Goal: Information Seeking & Learning: Learn about a topic

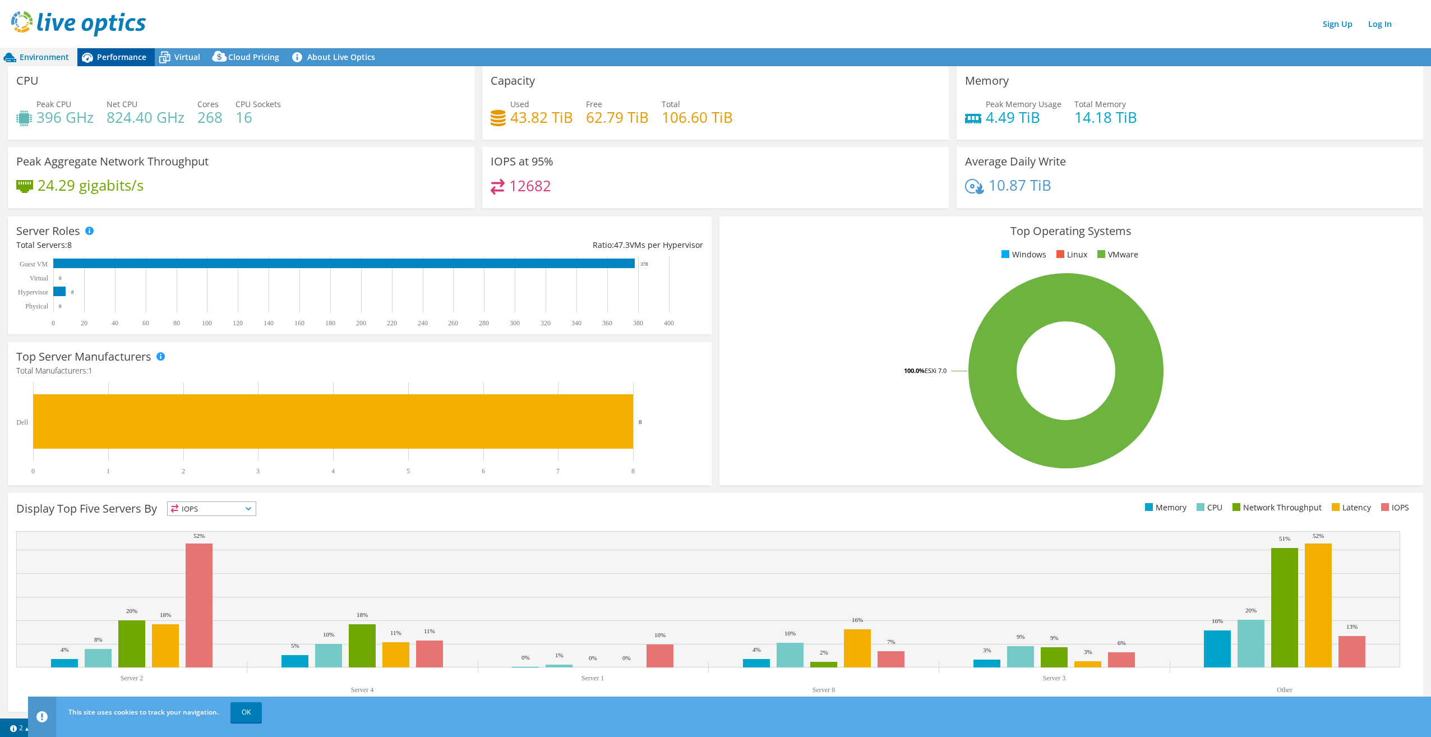
click at [132, 64] on div "Performance" at bounding box center [115, 57] width 77 height 18
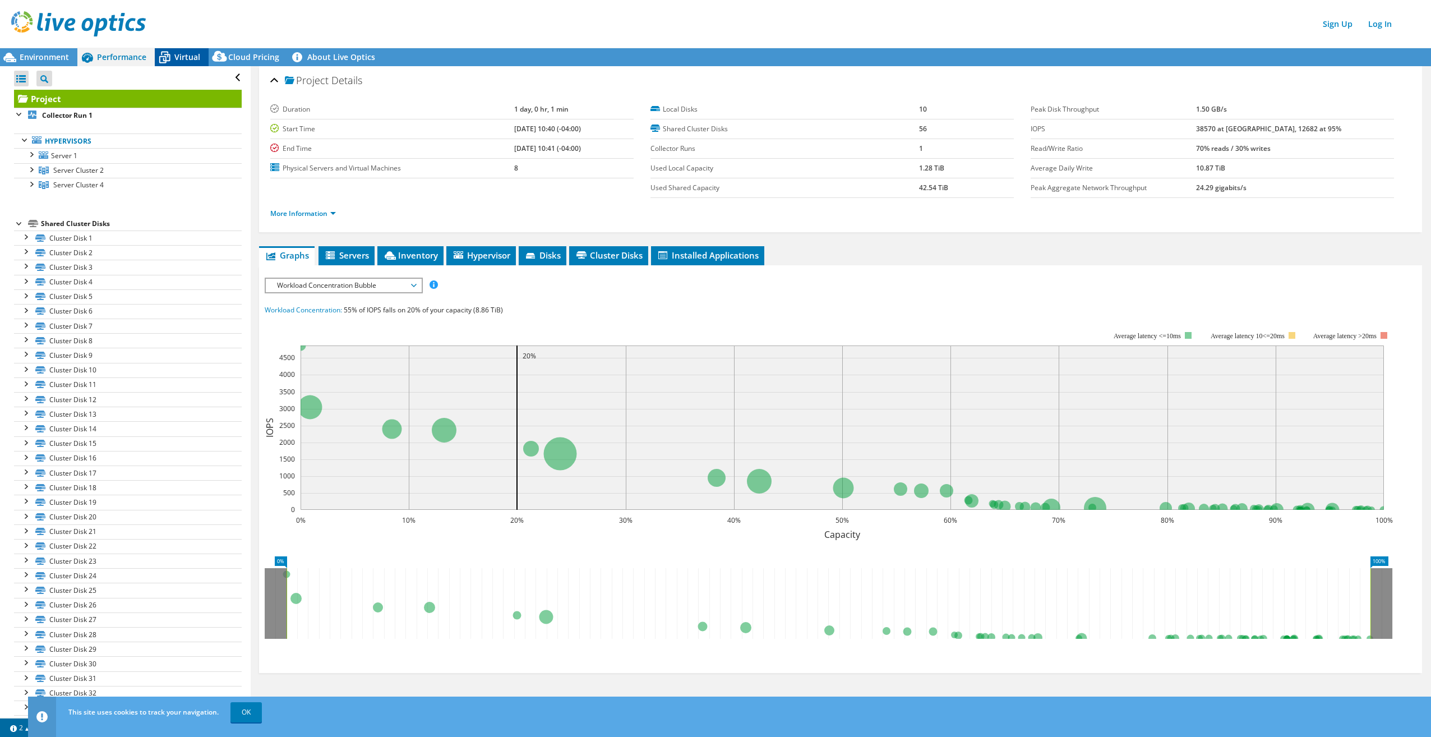
click at [187, 54] on span "Virtual" at bounding box center [187, 57] width 26 height 11
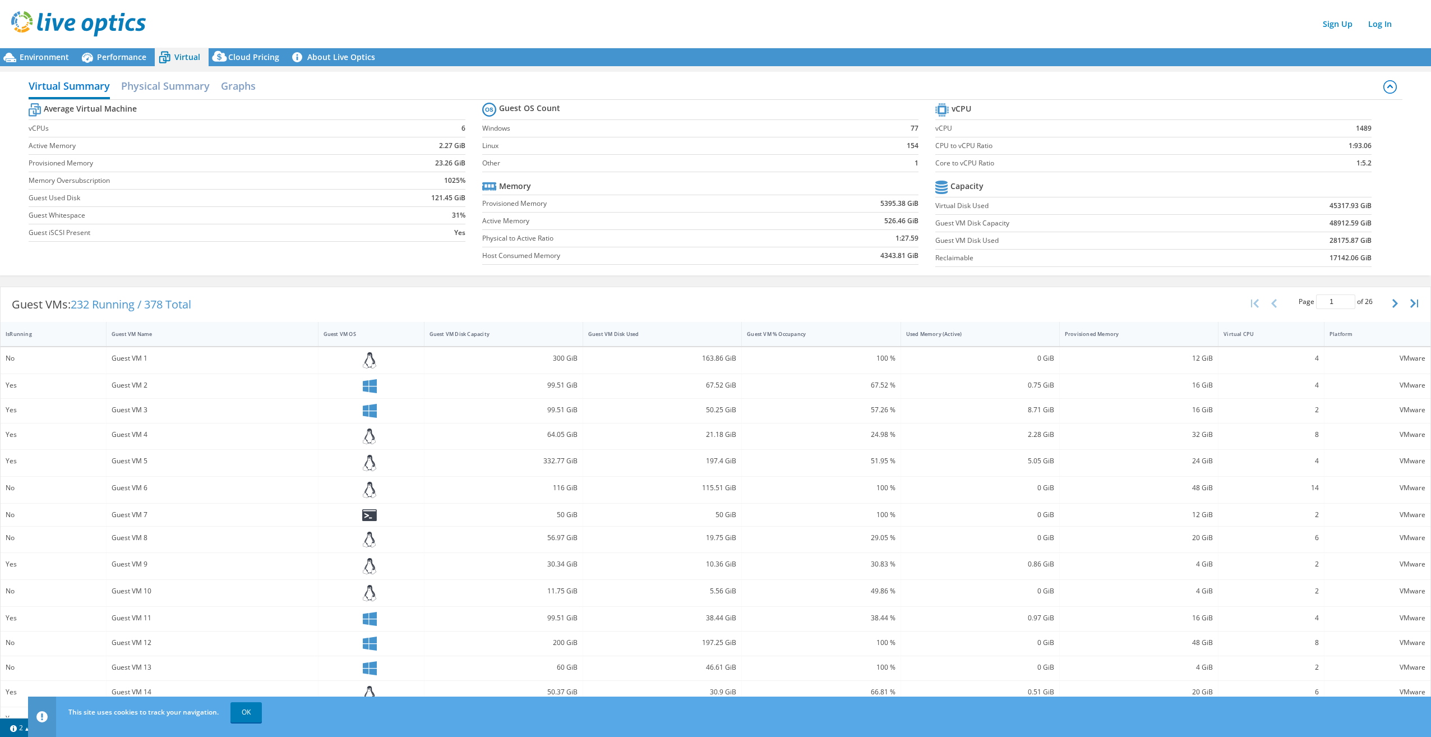
scroll to position [20, 0]
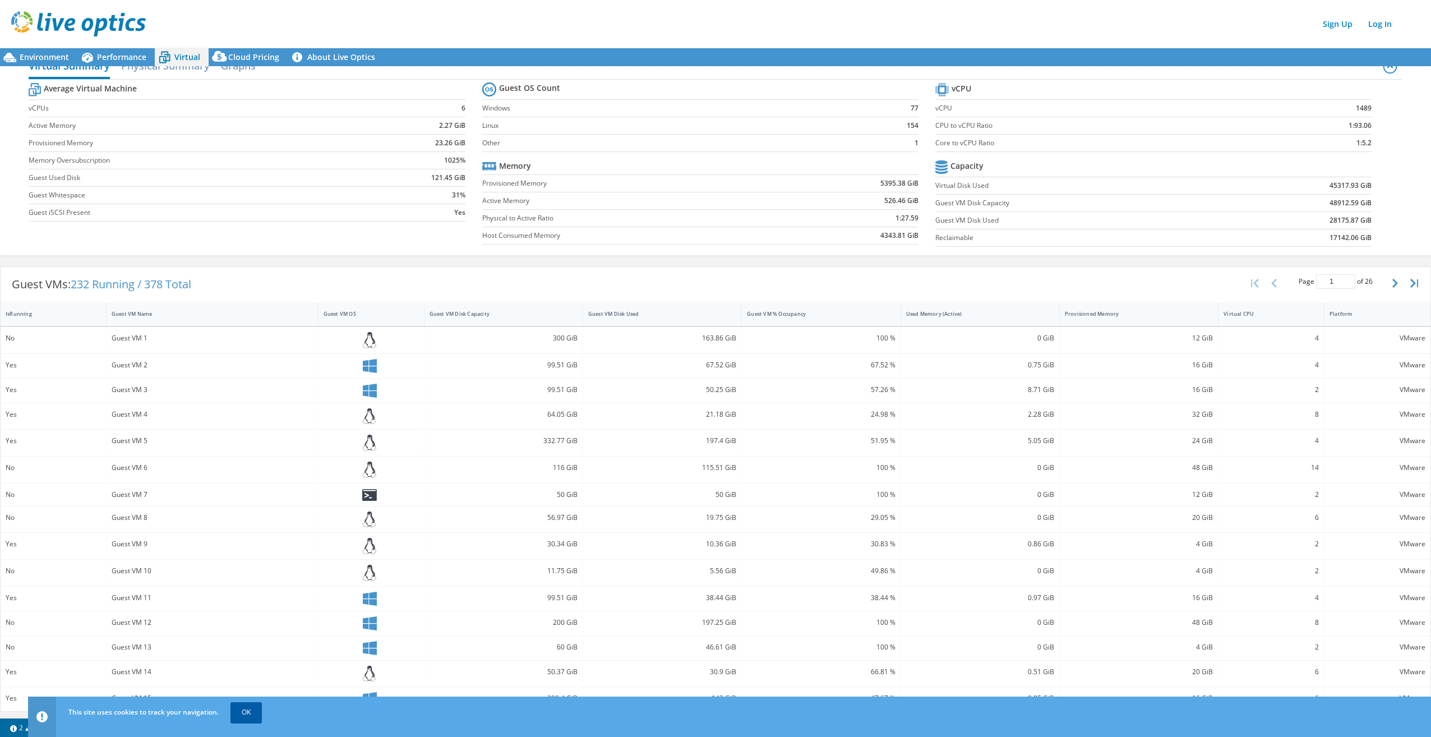
click at [241, 717] on link "OK" at bounding box center [245, 712] width 31 height 20
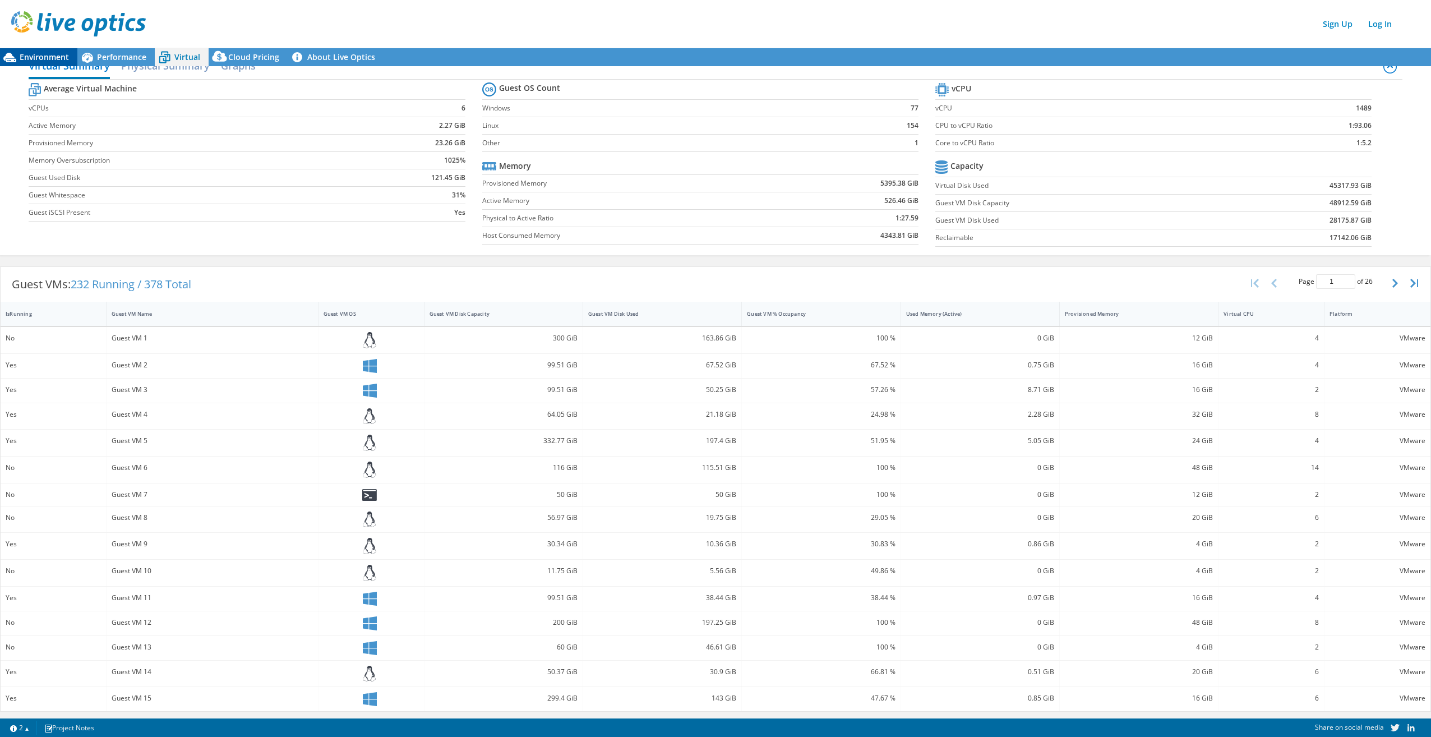
click at [53, 55] on span "Environment" at bounding box center [44, 57] width 49 height 11
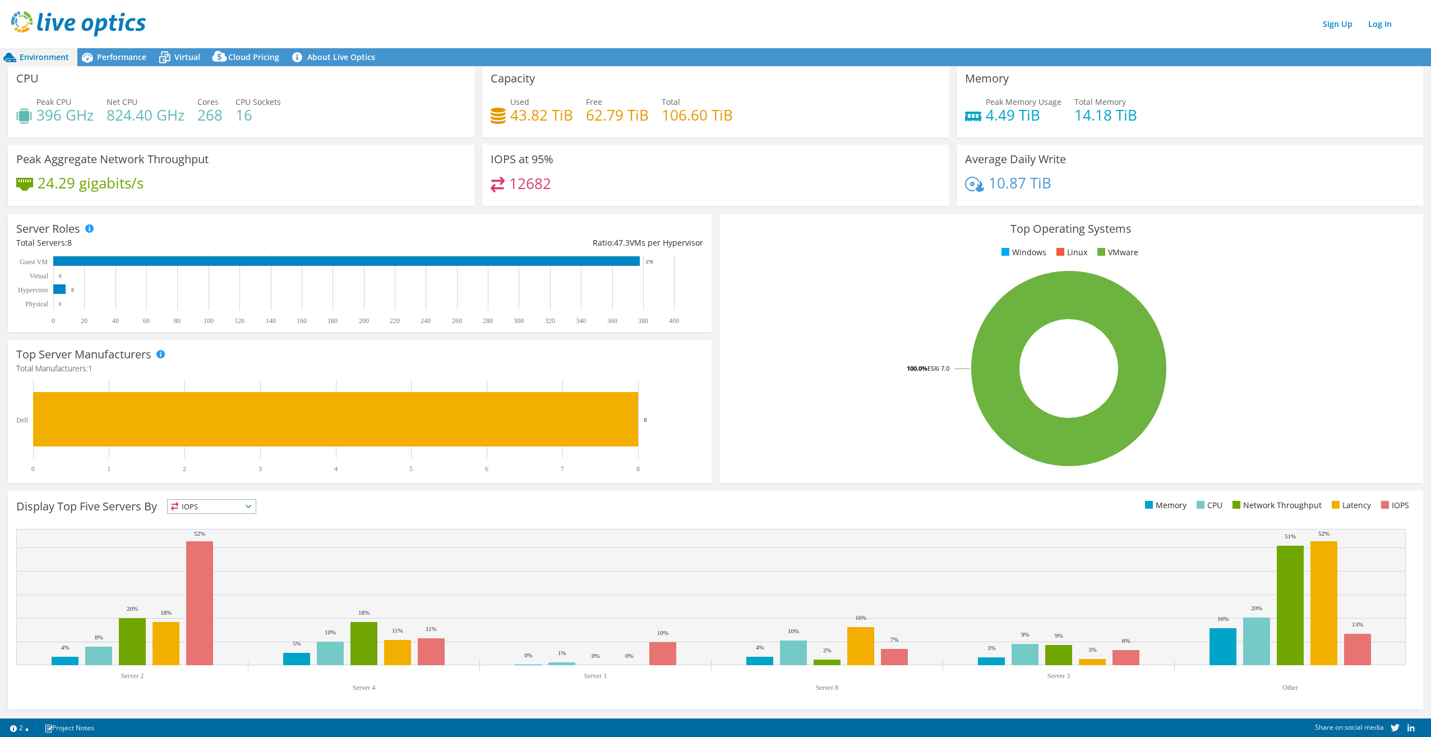
scroll to position [0, 0]
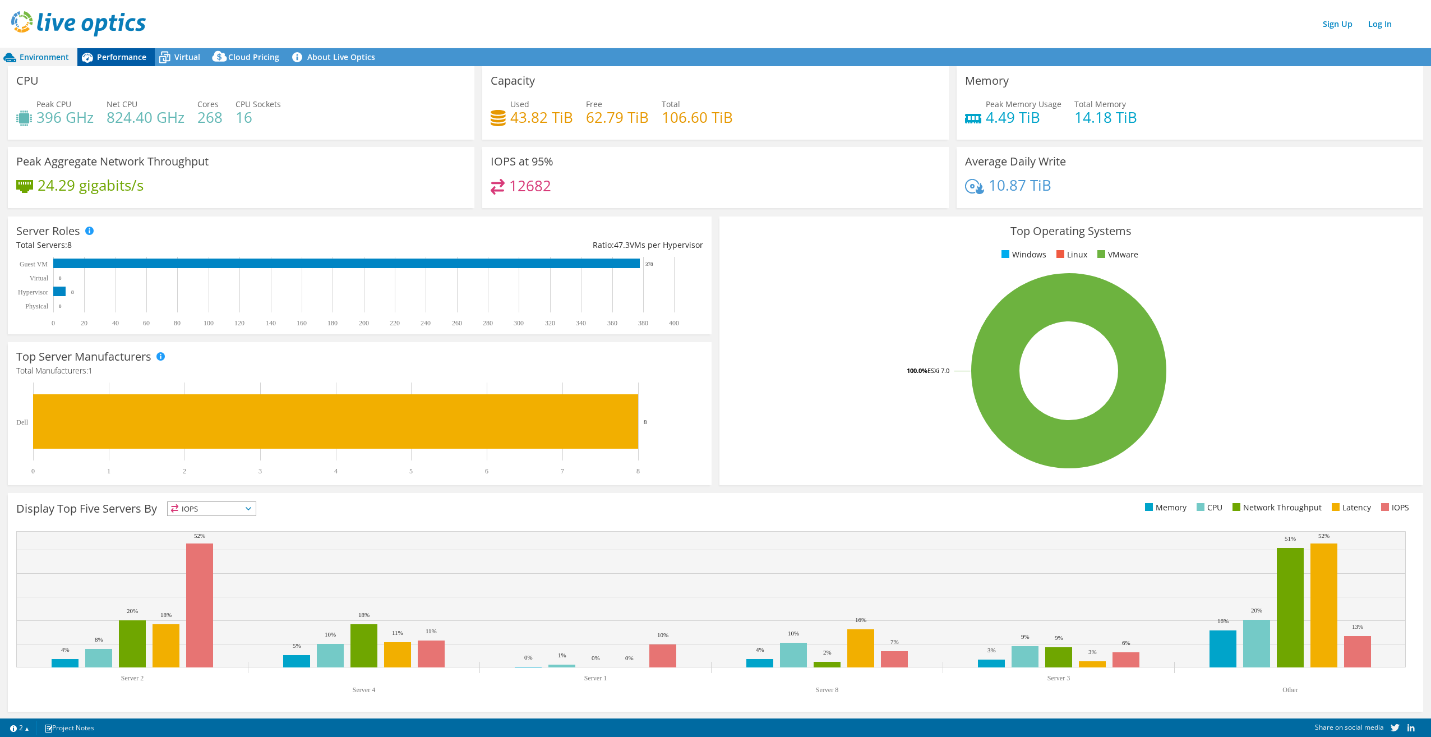
click at [122, 62] on span "Performance" at bounding box center [121, 57] width 49 height 11
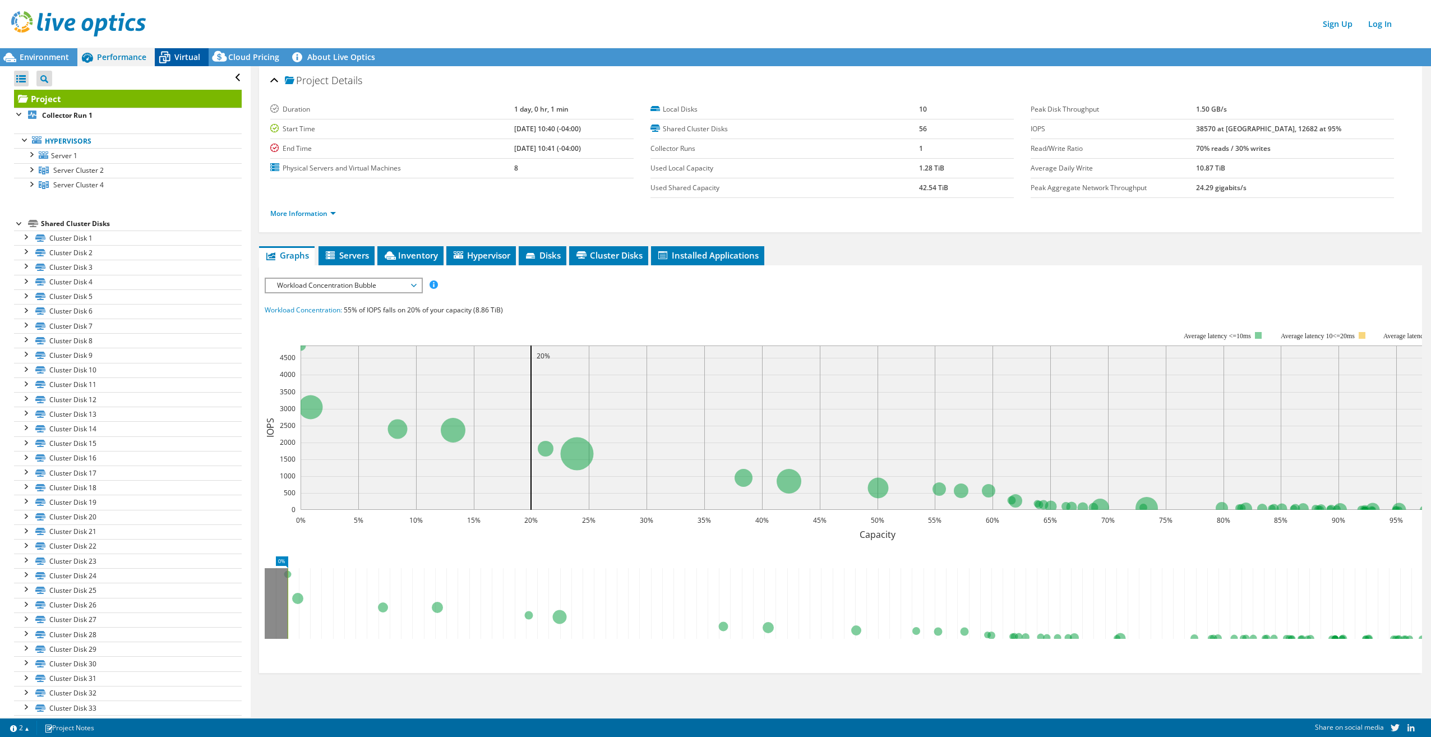
click at [178, 53] on span "Virtual" at bounding box center [187, 57] width 26 height 11
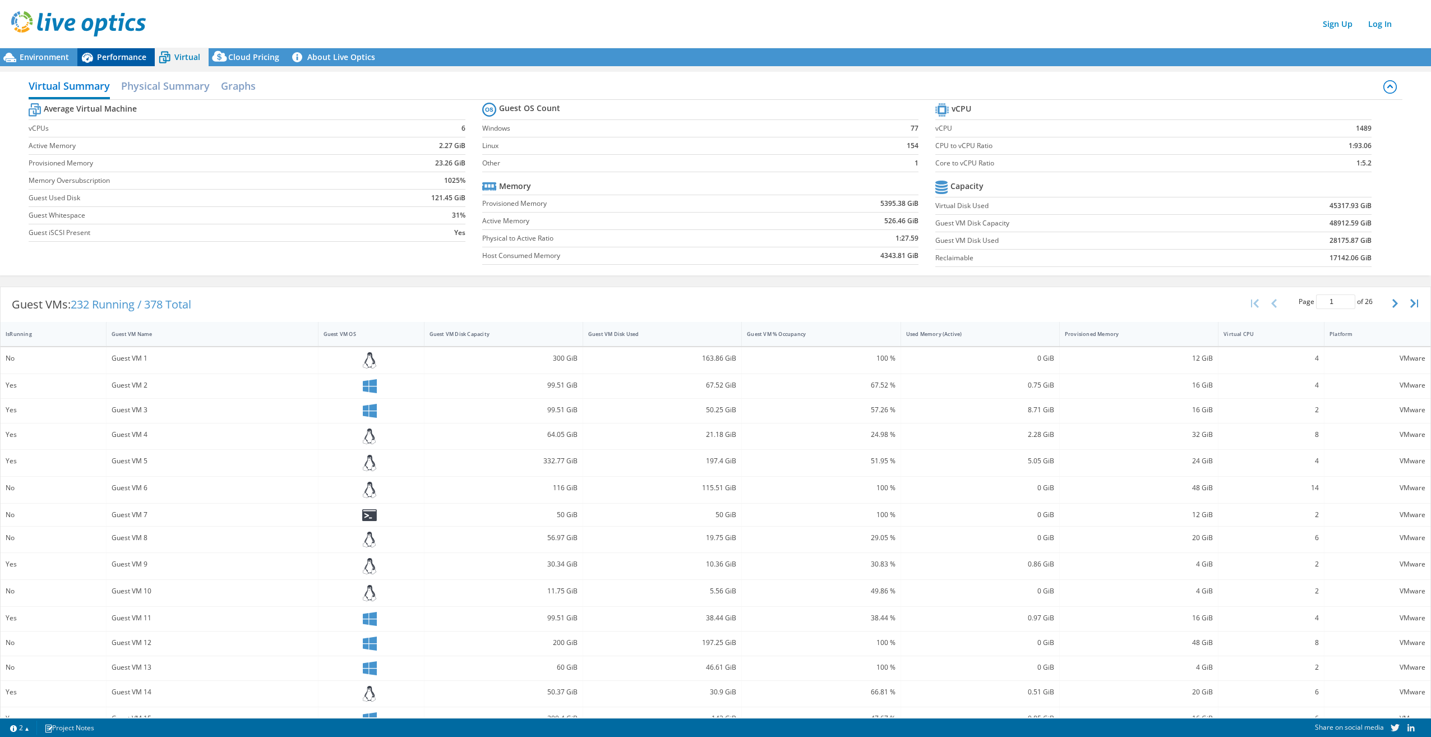
click at [111, 49] on div "Performance" at bounding box center [115, 57] width 77 height 18
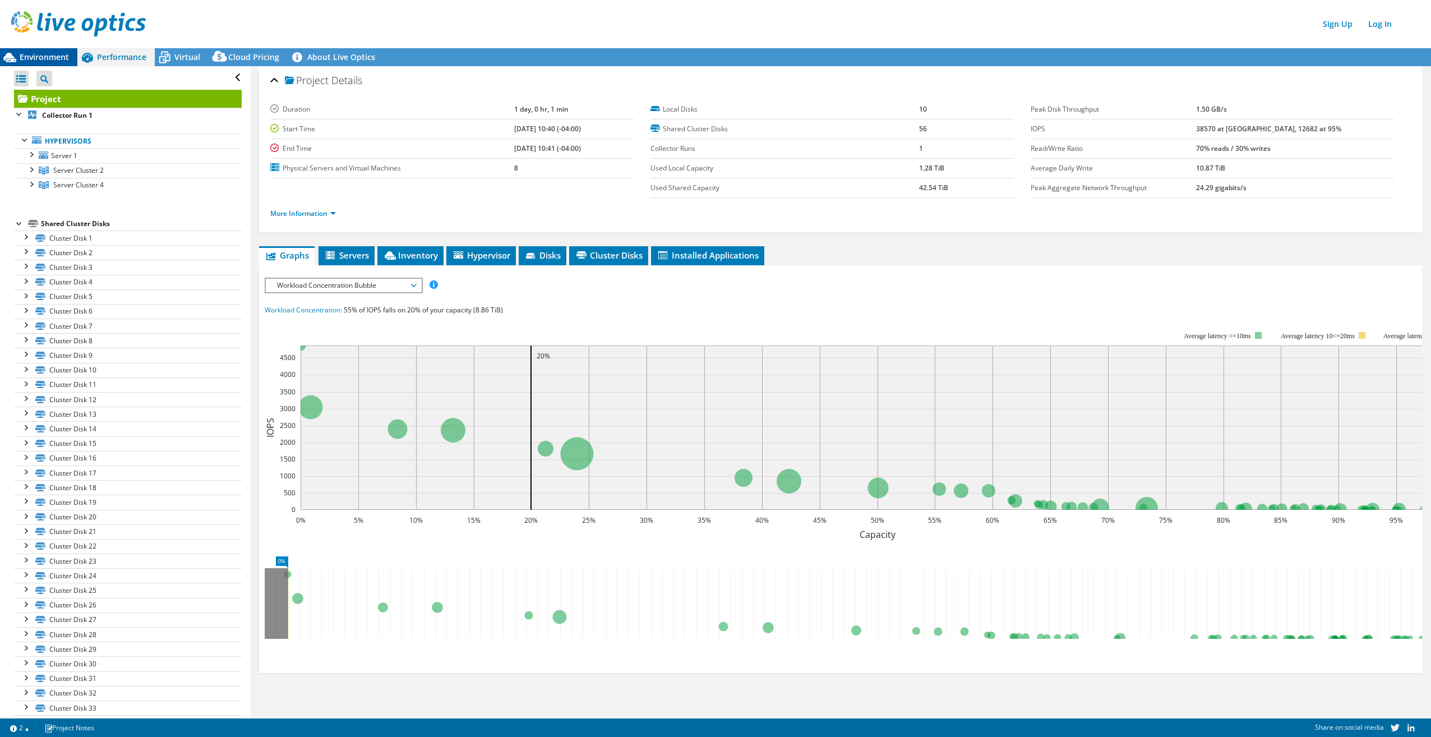
click at [45, 58] on span "Environment" at bounding box center [44, 57] width 49 height 11
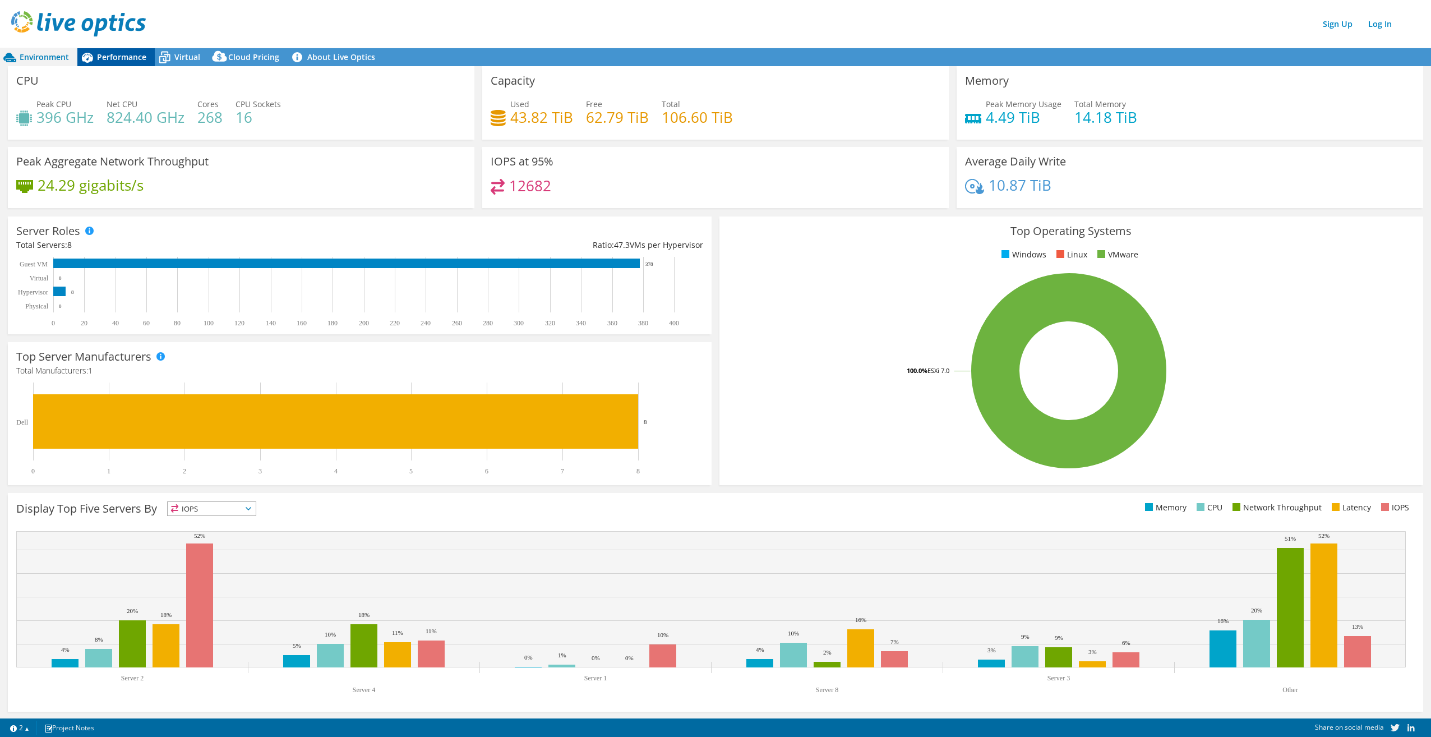
click at [134, 55] on span "Performance" at bounding box center [121, 57] width 49 height 11
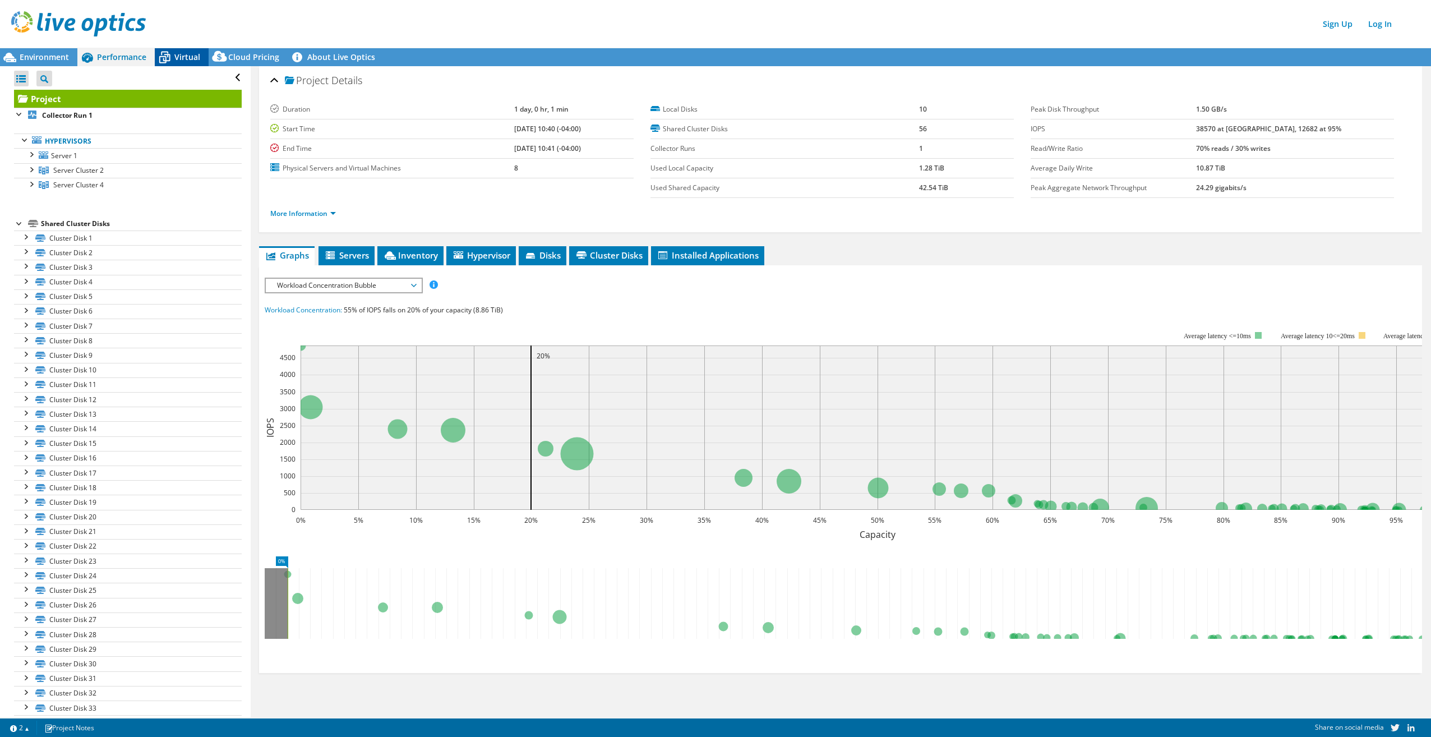
click at [183, 55] on span "Virtual" at bounding box center [187, 57] width 26 height 11
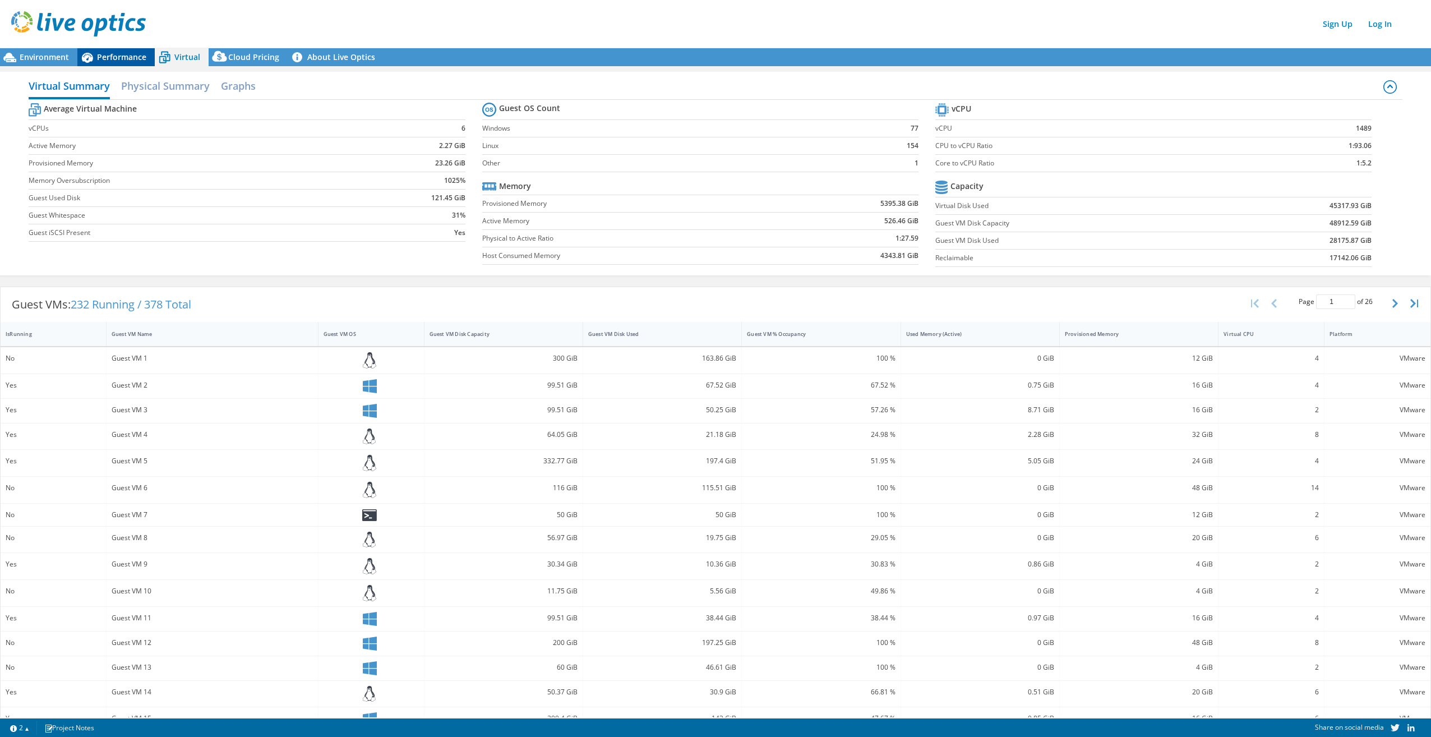
click at [125, 61] on span "Performance" at bounding box center [121, 57] width 49 height 11
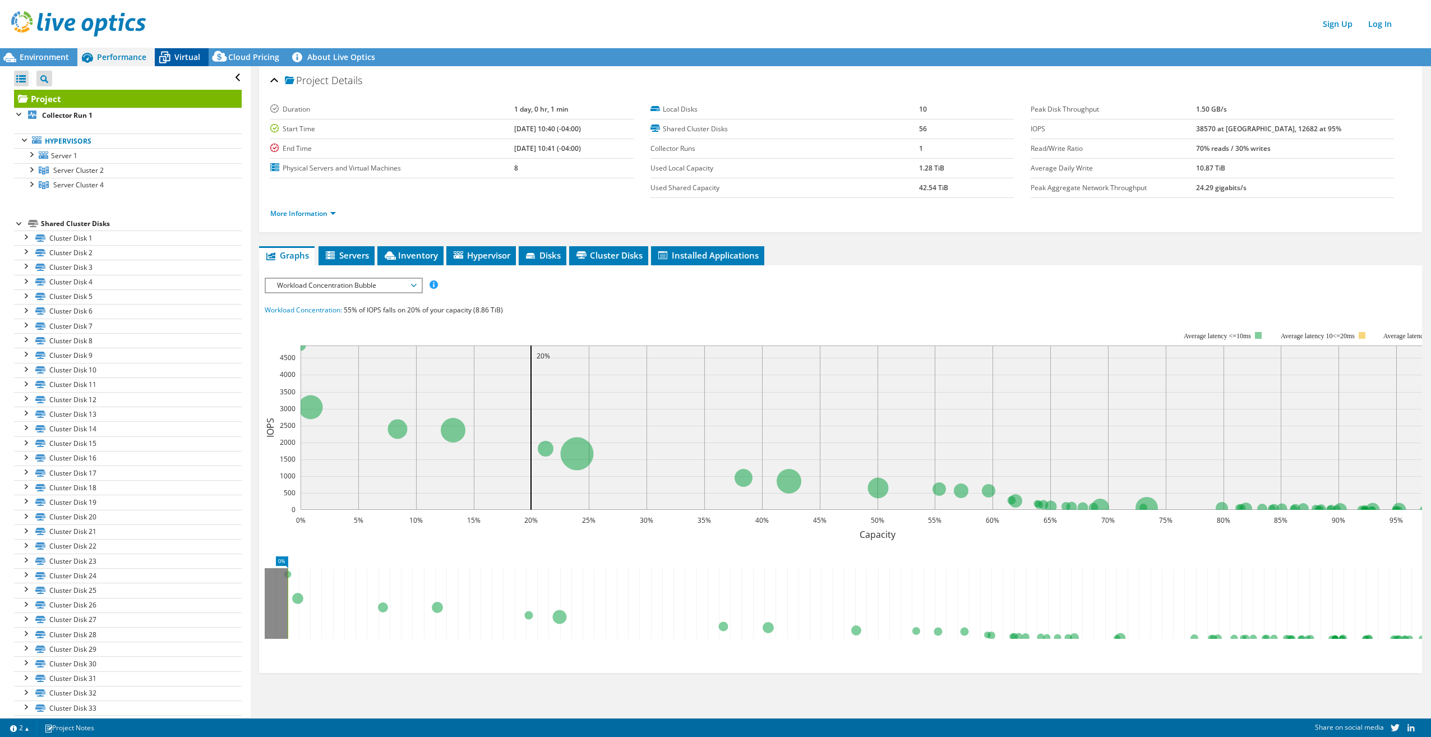
click at [184, 59] on span "Virtual" at bounding box center [187, 57] width 26 height 11
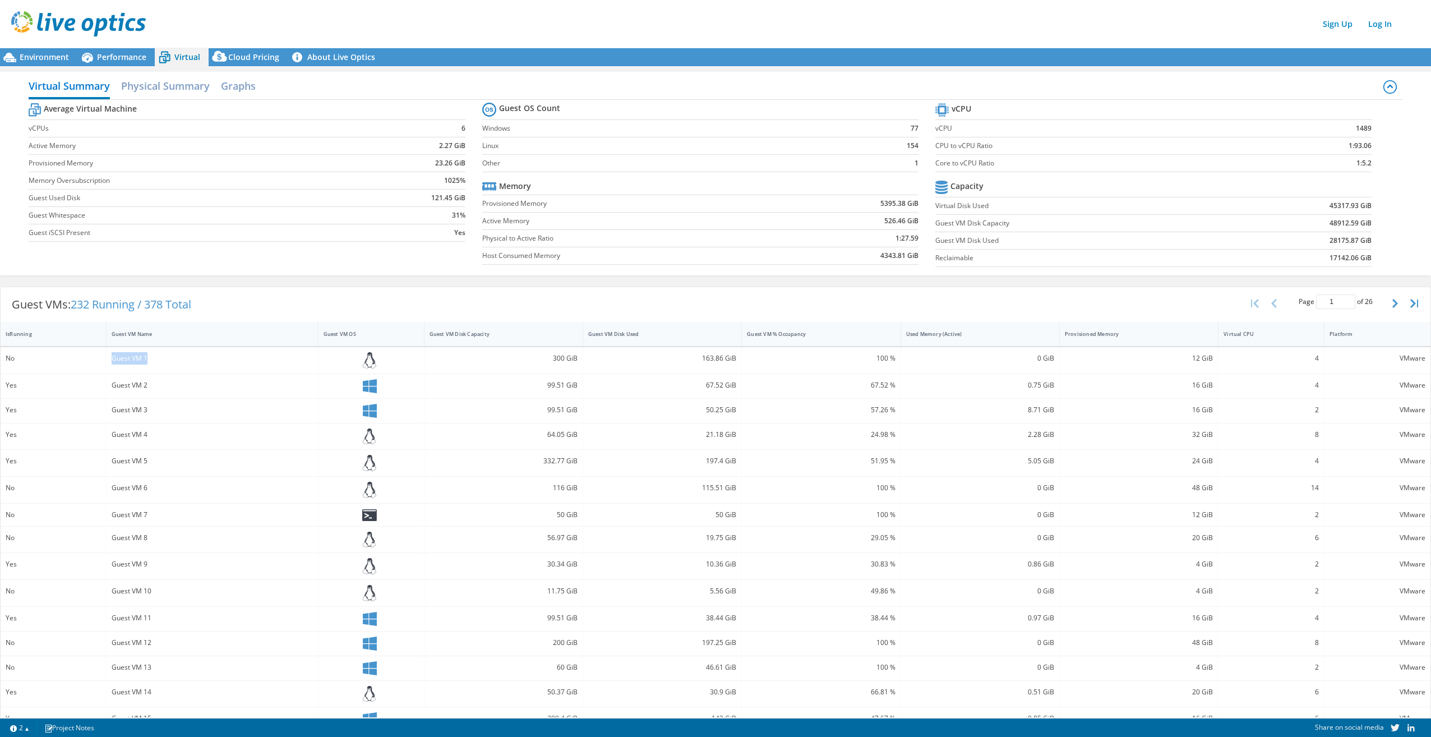
drag, startPoint x: 112, startPoint y: 359, endPoint x: 147, endPoint y: 359, distance: 34.8
click at [147, 359] on div "Guest VM 1" at bounding box center [212, 358] width 201 height 12
drag, startPoint x: 147, startPoint y: 359, endPoint x: 140, endPoint y: 359, distance: 6.7
click at [140, 359] on div "Guest VM 1" at bounding box center [212, 358] width 201 height 12
drag, startPoint x: 113, startPoint y: 359, endPoint x: 153, endPoint y: 356, distance: 39.4
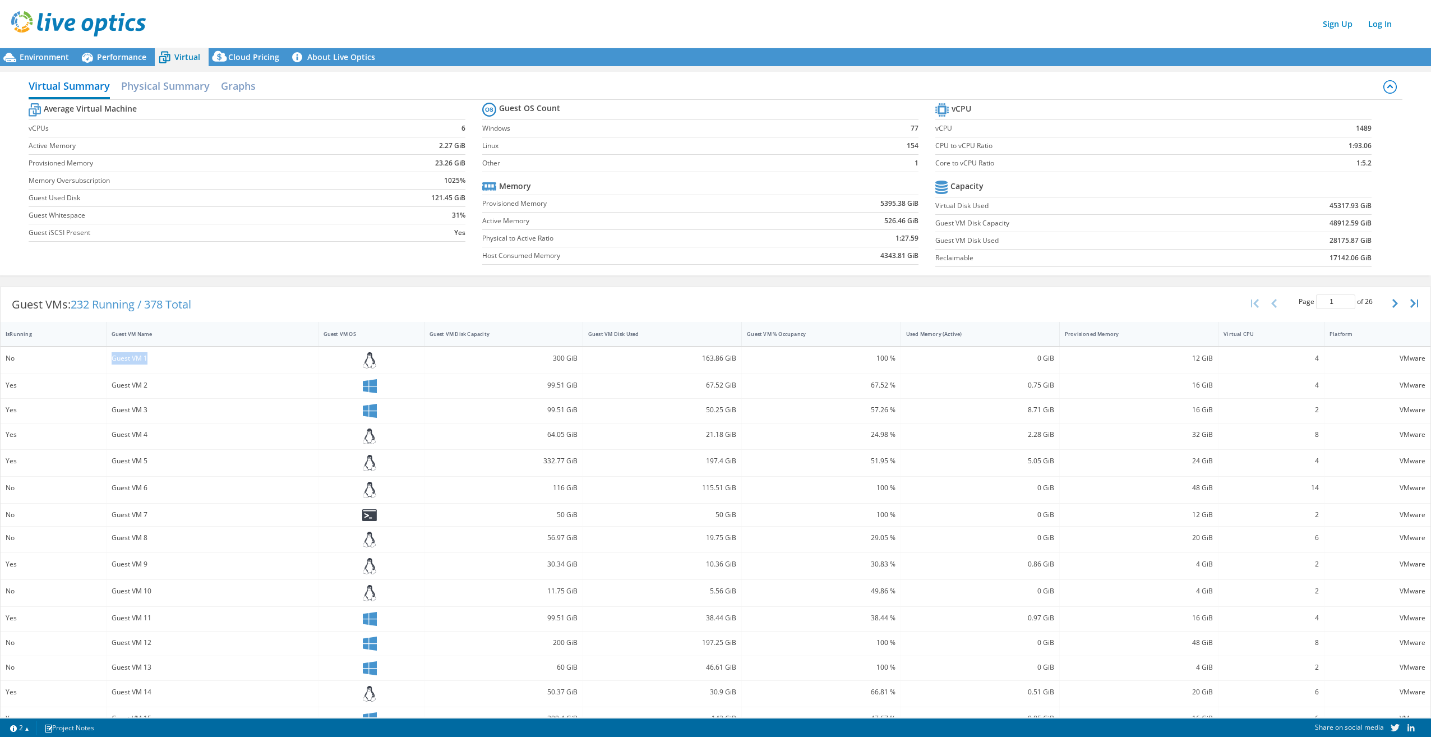
click at [153, 356] on div "Guest VM 1" at bounding box center [212, 358] width 201 height 12
drag, startPoint x: 150, startPoint y: 357, endPoint x: 131, endPoint y: 363, distance: 20.0
click at [131, 363] on div "Guest VM 1" at bounding box center [212, 358] width 201 height 12
drag, startPoint x: 109, startPoint y: 357, endPoint x: 160, endPoint y: 357, distance: 51.0
click at [160, 357] on div "Guest VM 1" at bounding box center [213, 360] width 212 height 26
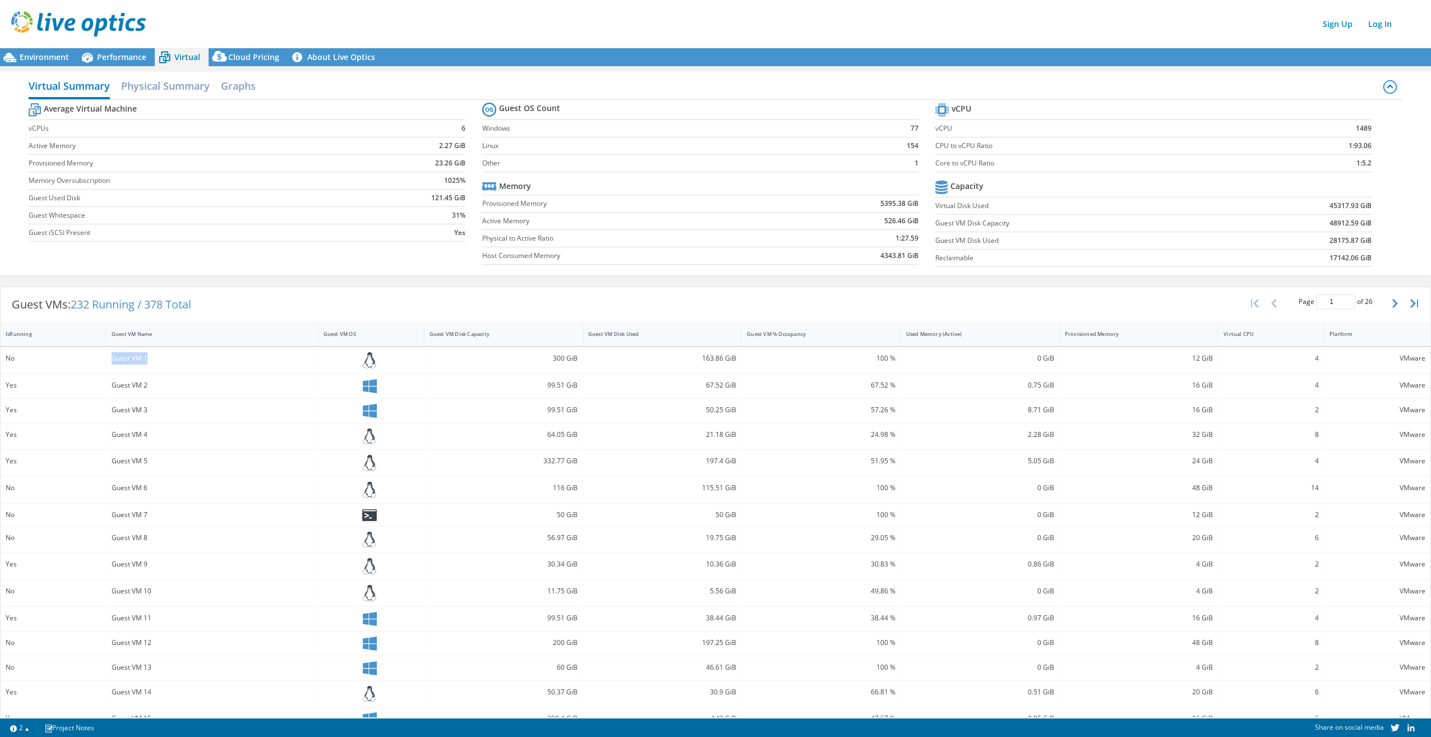
drag, startPoint x: 159, startPoint y: 357, endPoint x: 139, endPoint y: 358, distance: 19.7
click at [139, 358] on div "Guest VM 1" at bounding box center [212, 358] width 201 height 12
click at [116, 48] on div "Performance" at bounding box center [115, 57] width 77 height 18
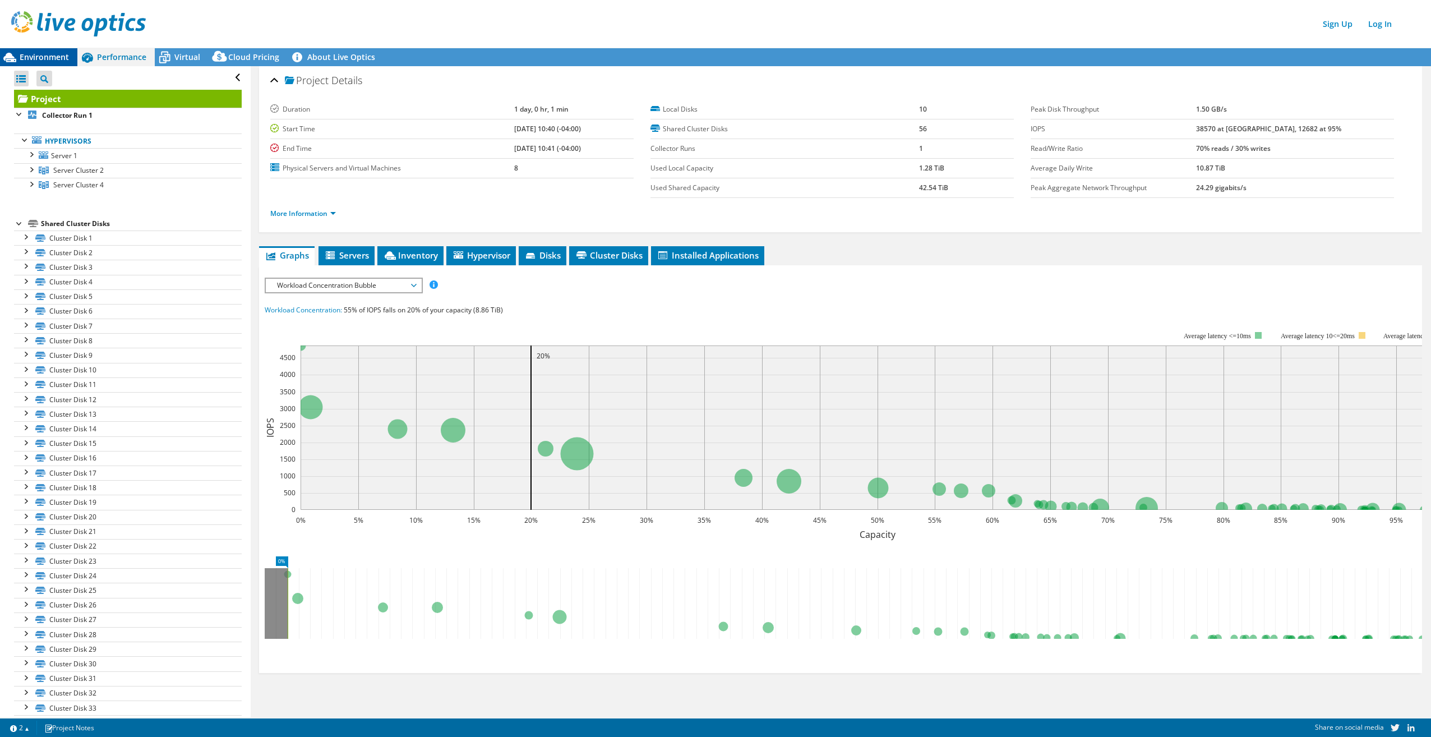
drag, startPoint x: 37, startPoint y: 61, endPoint x: 46, endPoint y: 64, distance: 9.4
click at [37, 61] on span "Environment" at bounding box center [44, 57] width 49 height 11
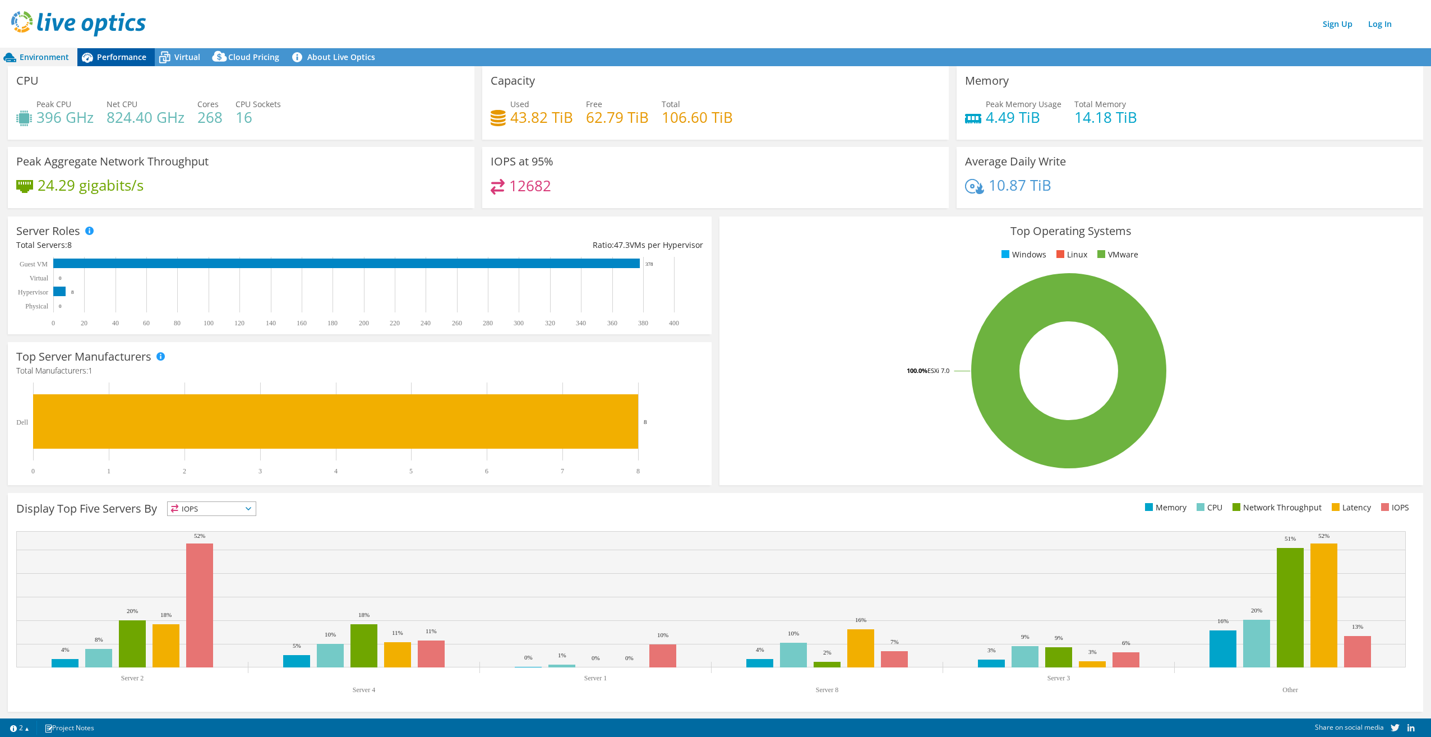
click at [114, 58] on span "Performance" at bounding box center [121, 57] width 49 height 11
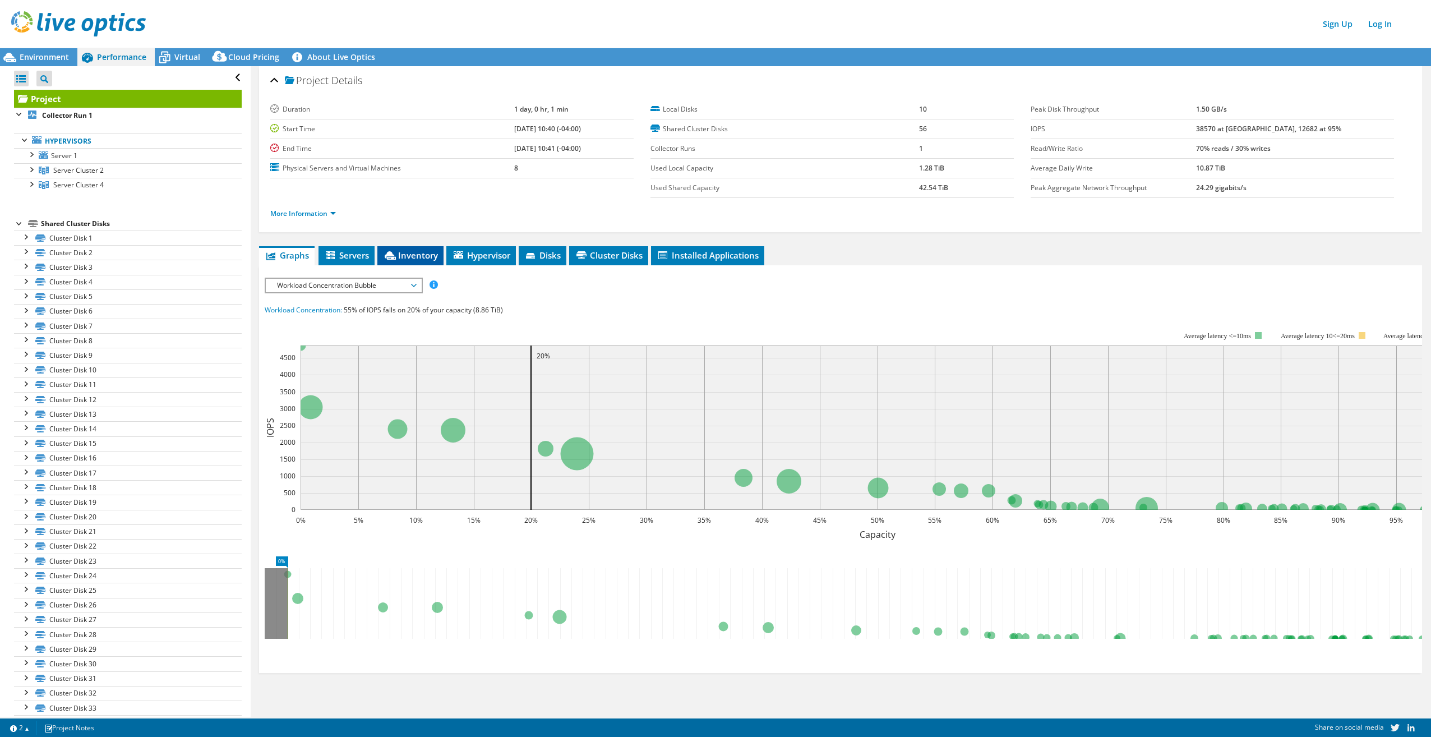
click at [420, 260] on span "Inventory" at bounding box center [410, 255] width 55 height 11
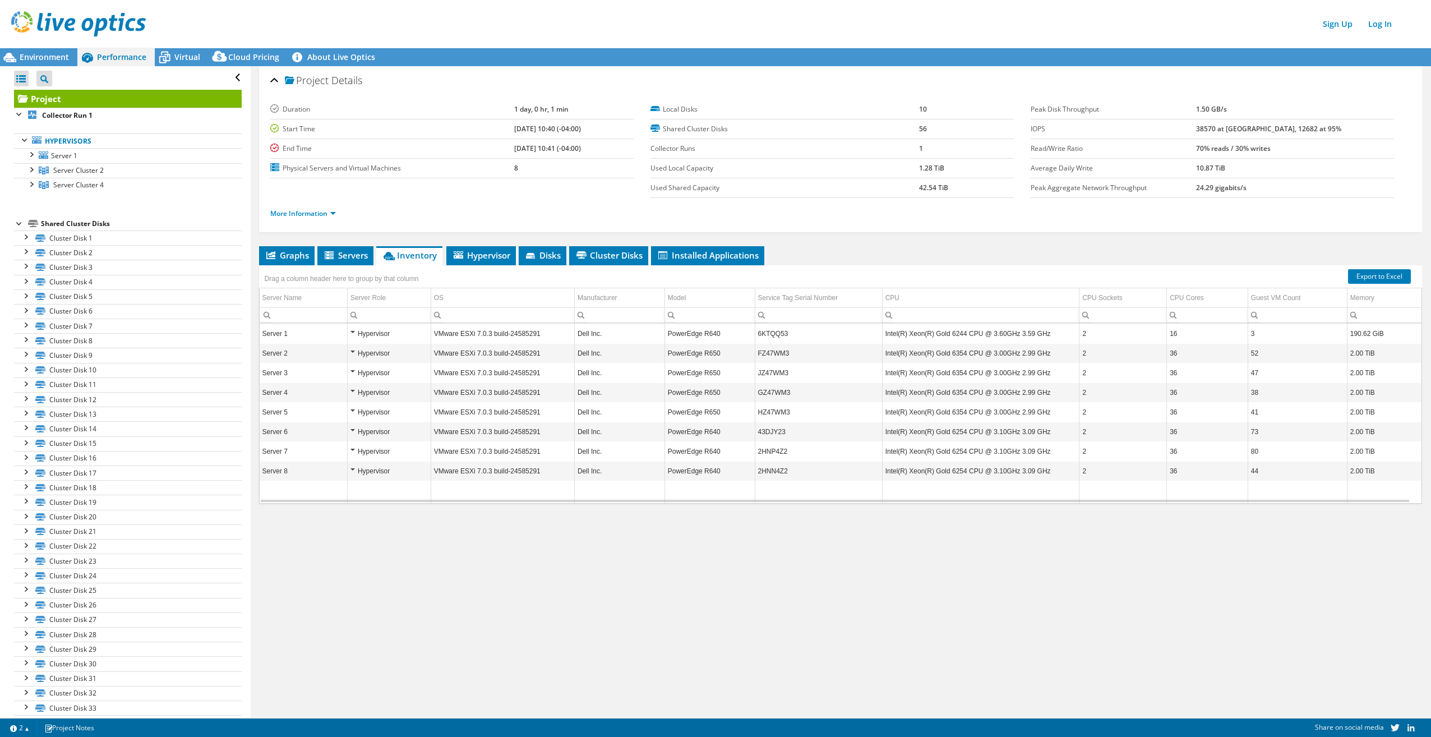
click at [1109, 621] on div "Project Details Duration 1 day, 0 hr, 1 min Start Time [DATE] 10:40 (-04:00) En…" at bounding box center [841, 391] width 1180 height 651
click at [54, 57] on span "Environment" at bounding box center [44, 57] width 49 height 11
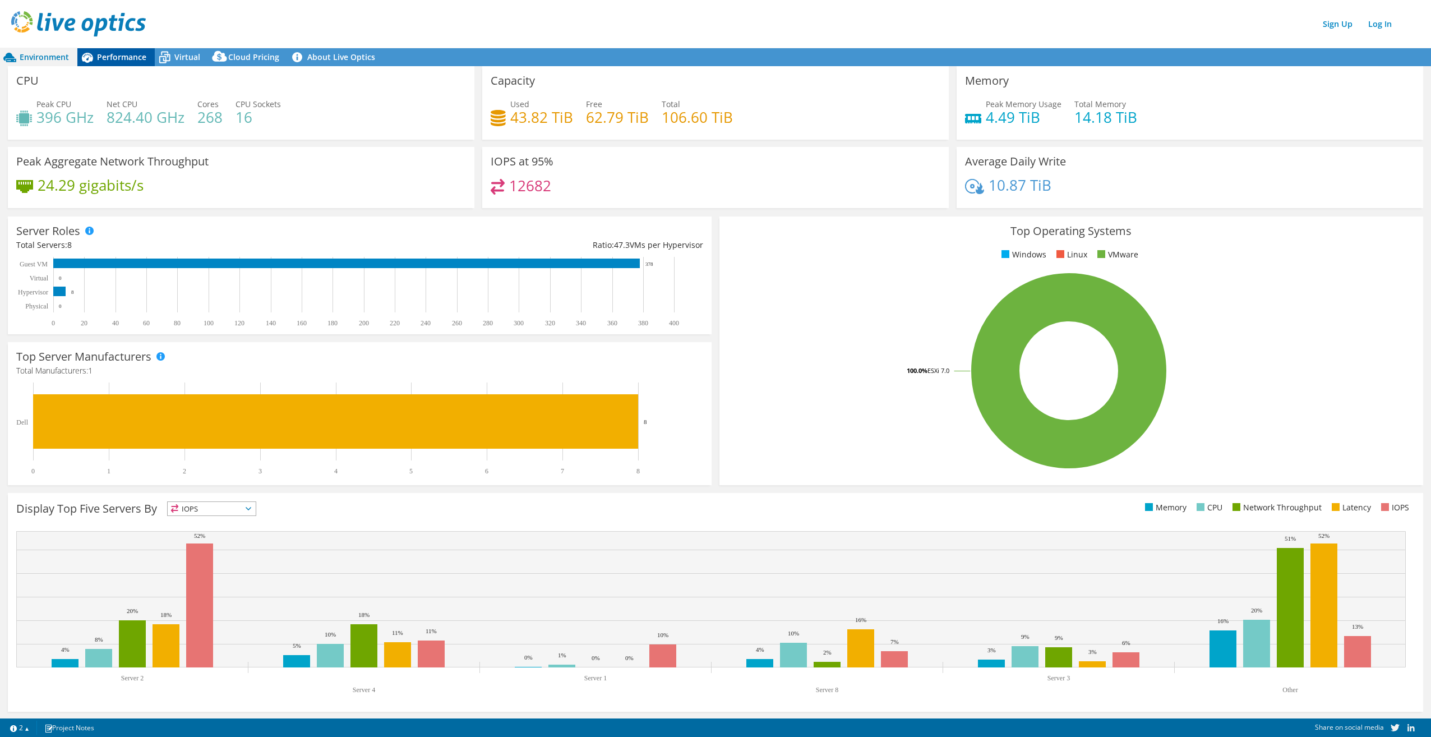
click at [127, 53] on span "Performance" at bounding box center [121, 57] width 49 height 11
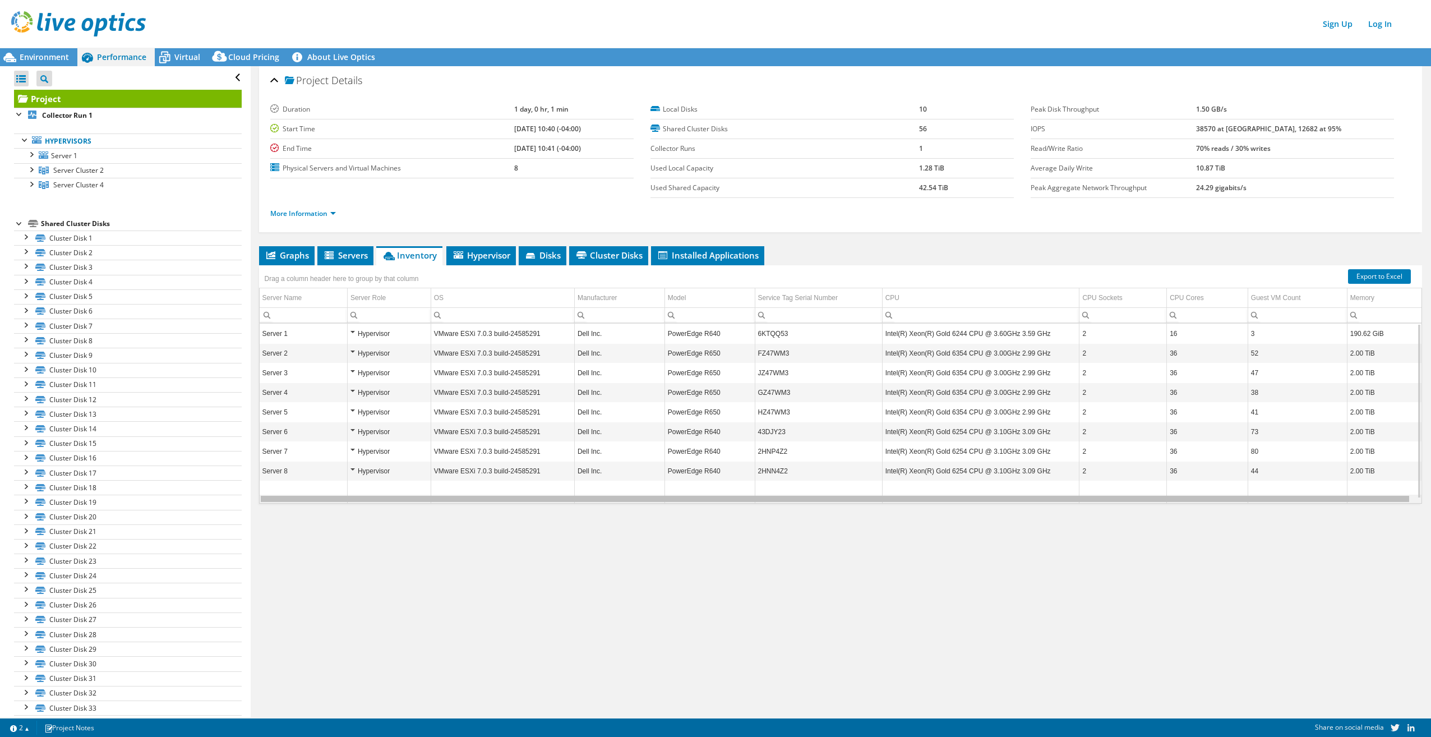
drag, startPoint x: 1262, startPoint y: 498, endPoint x: 1186, endPoint y: 503, distance: 76.4
click at [1186, 503] on body "Sign Up Log In This project has been archived. No changes can be made, and grap…" at bounding box center [715, 368] width 1431 height 737
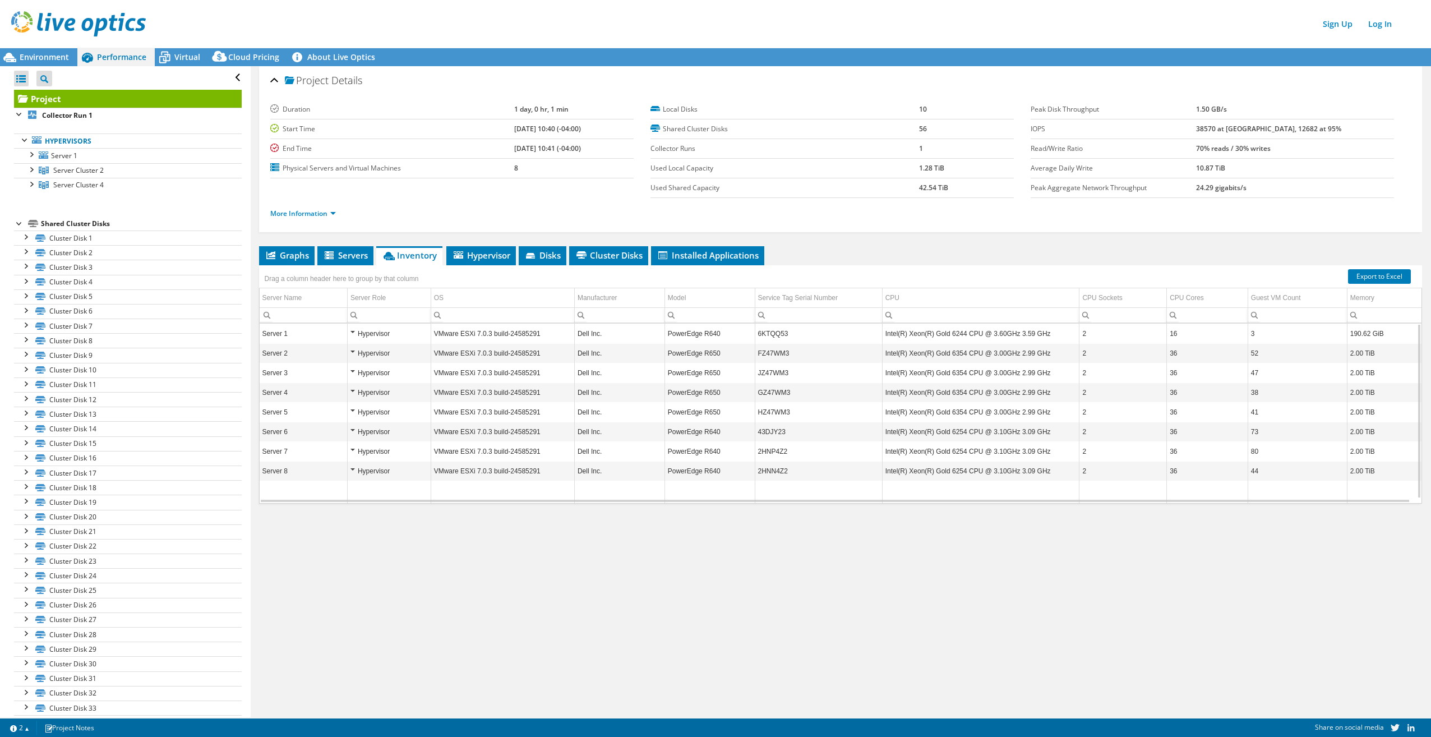
click at [773, 350] on td "FZ47WM3" at bounding box center [818, 354] width 127 height 20
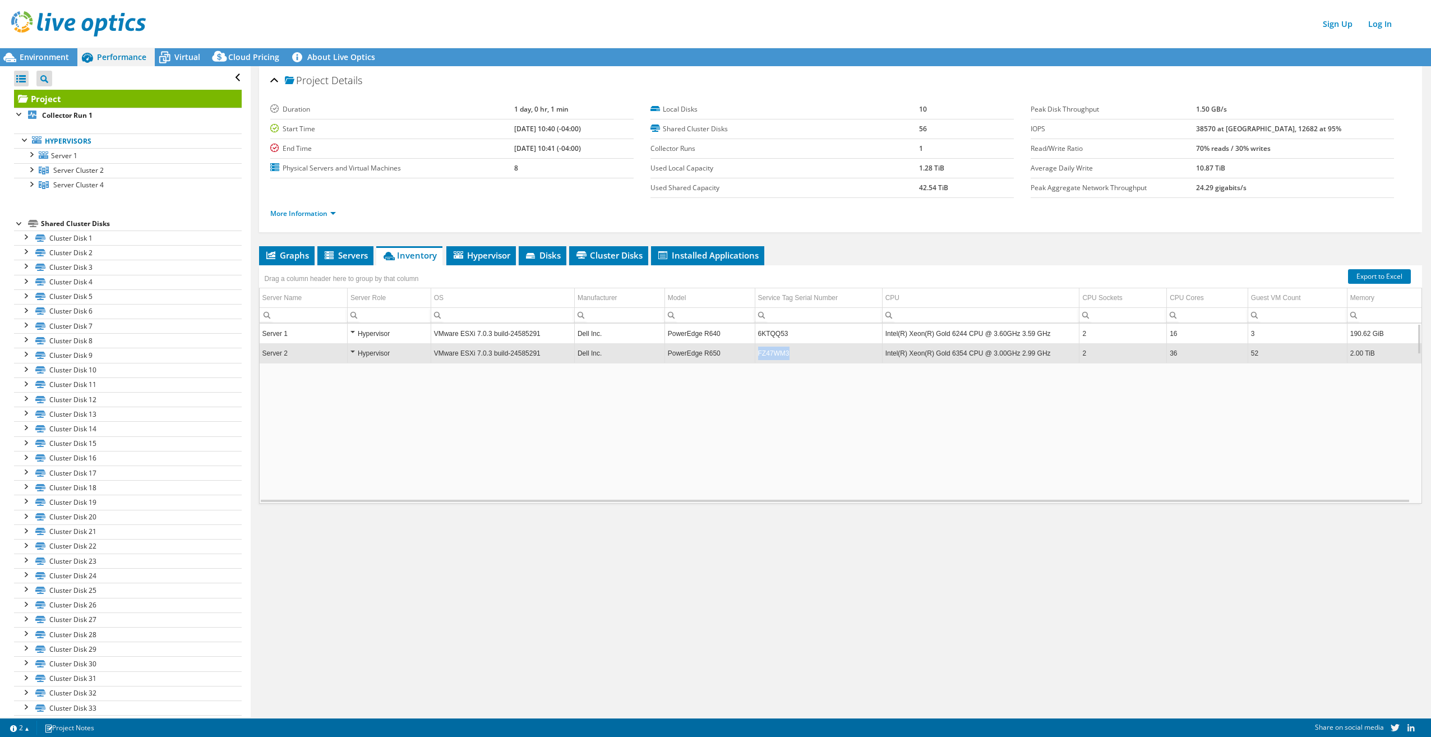
click at [773, 350] on td "FZ47WM3" at bounding box center [818, 354] width 127 height 20
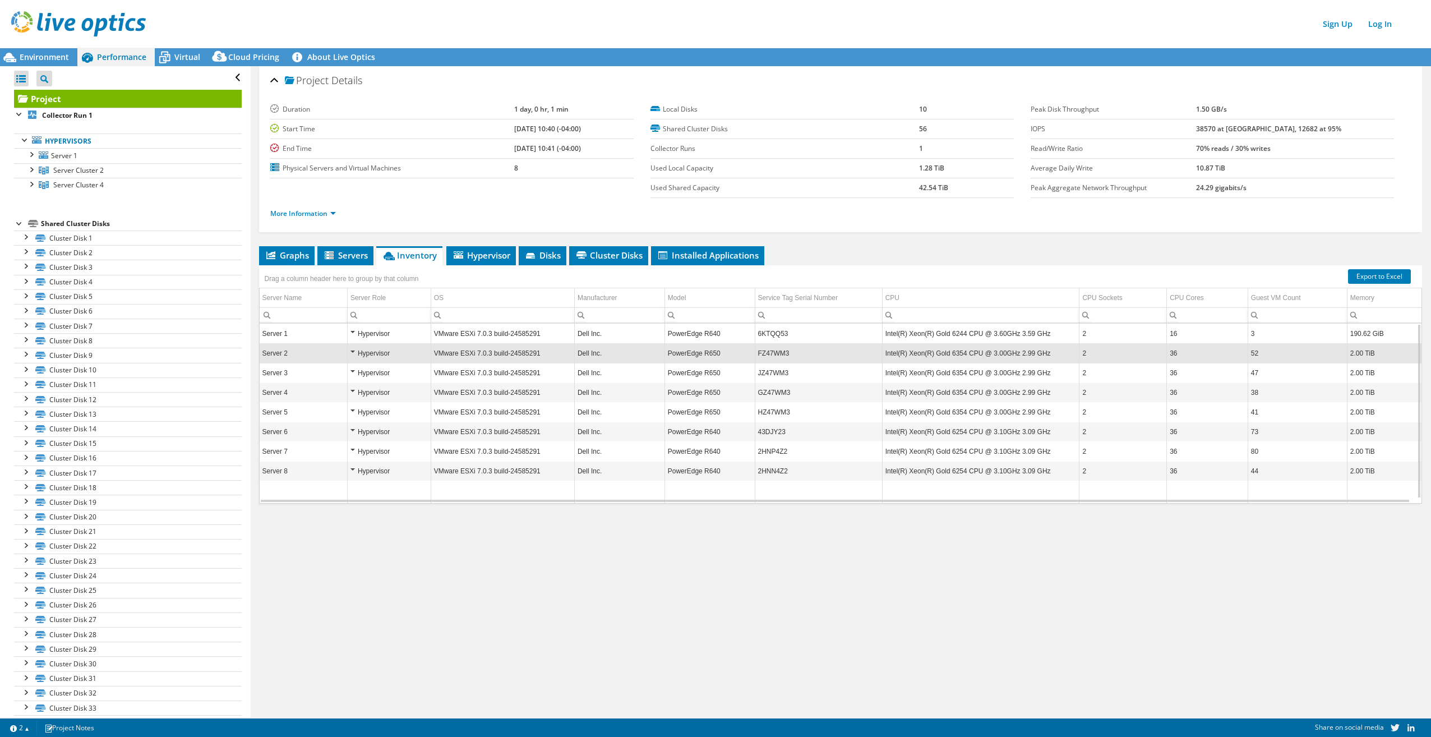
click at [770, 354] on td "FZ47WM3" at bounding box center [818, 354] width 127 height 20
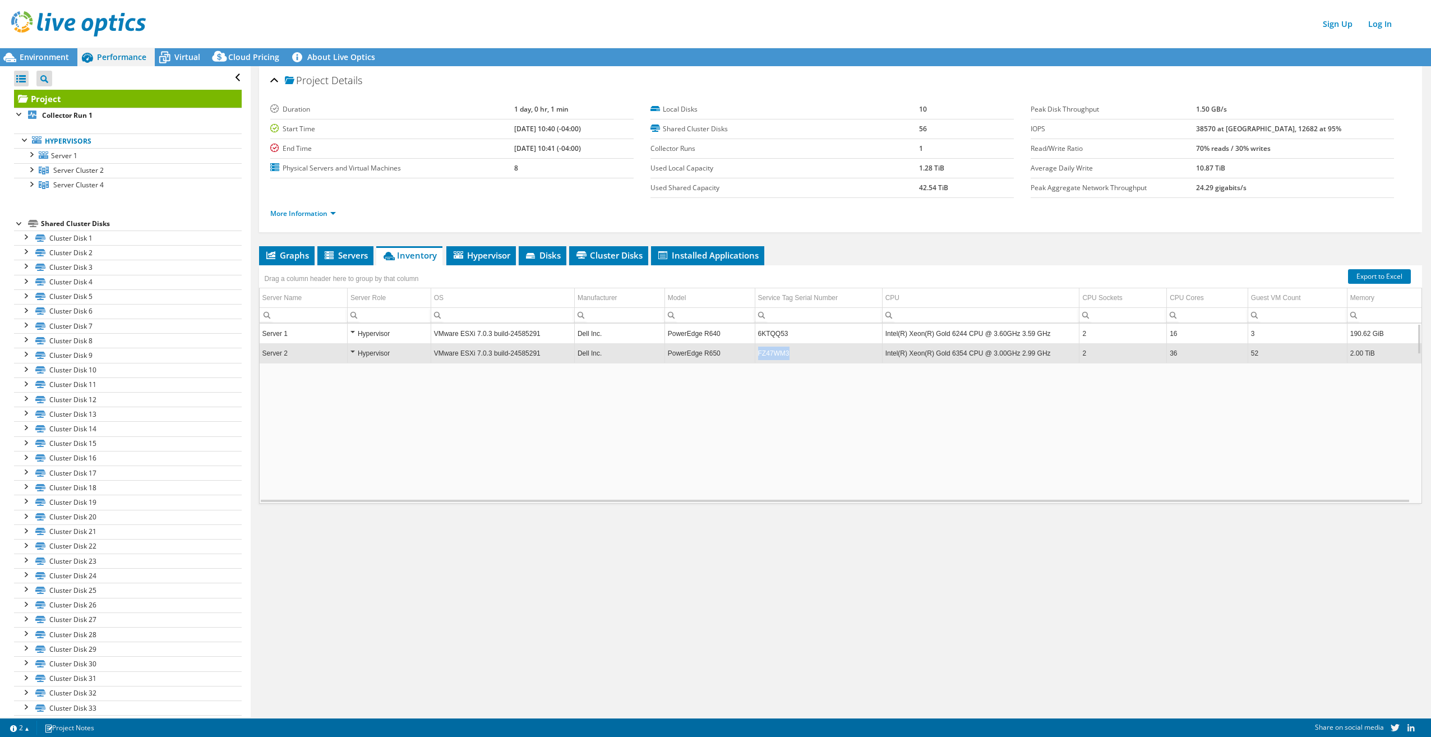
drag, startPoint x: 788, startPoint y: 353, endPoint x: 756, endPoint y: 353, distance: 31.4
click at [756, 353] on td "FZ47WM3" at bounding box center [818, 354] width 127 height 20
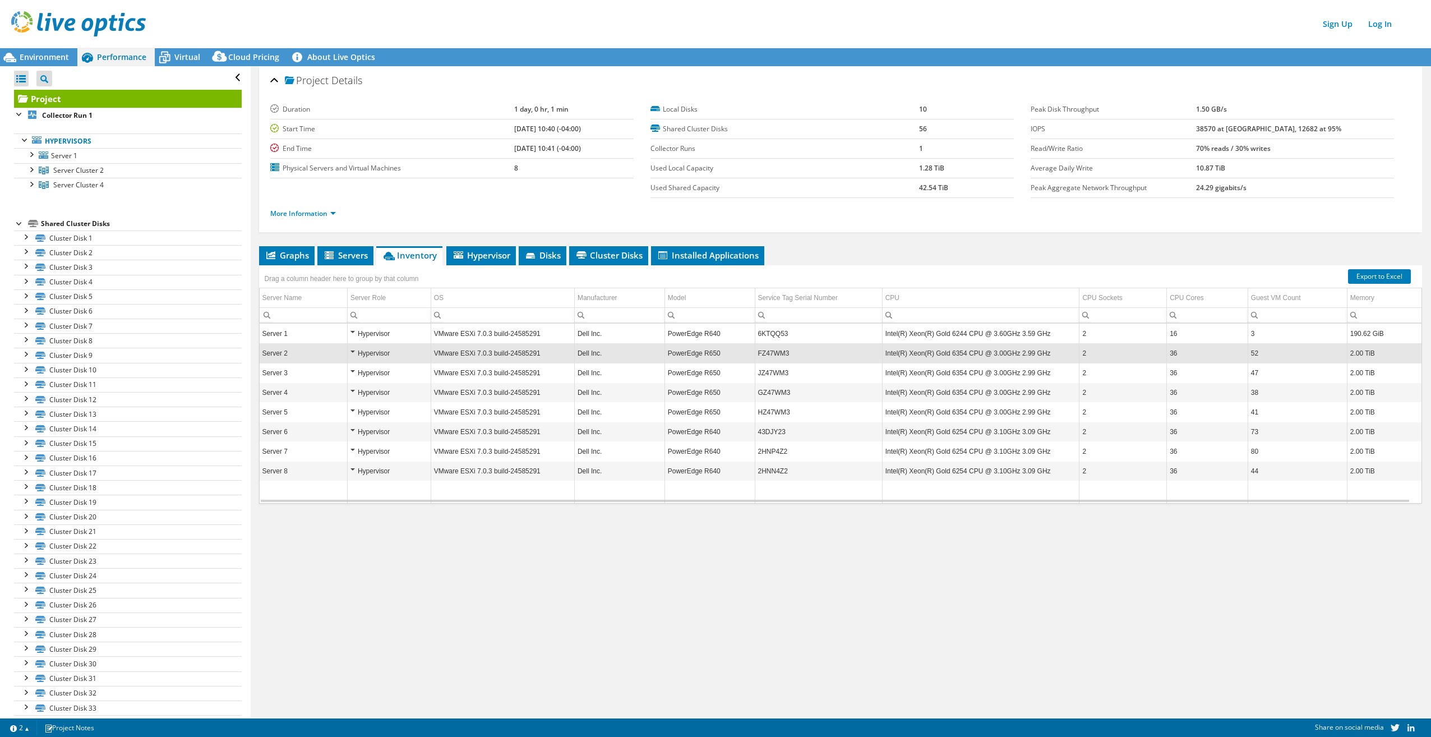
drag, startPoint x: 765, startPoint y: 353, endPoint x: 709, endPoint y: 580, distance: 233.4
click at [709, 573] on div "Project Details Duration 1 day, 0 hr, 1 min Start Time [DATE] 10:40 (-04:00) En…" at bounding box center [841, 391] width 1180 height 651
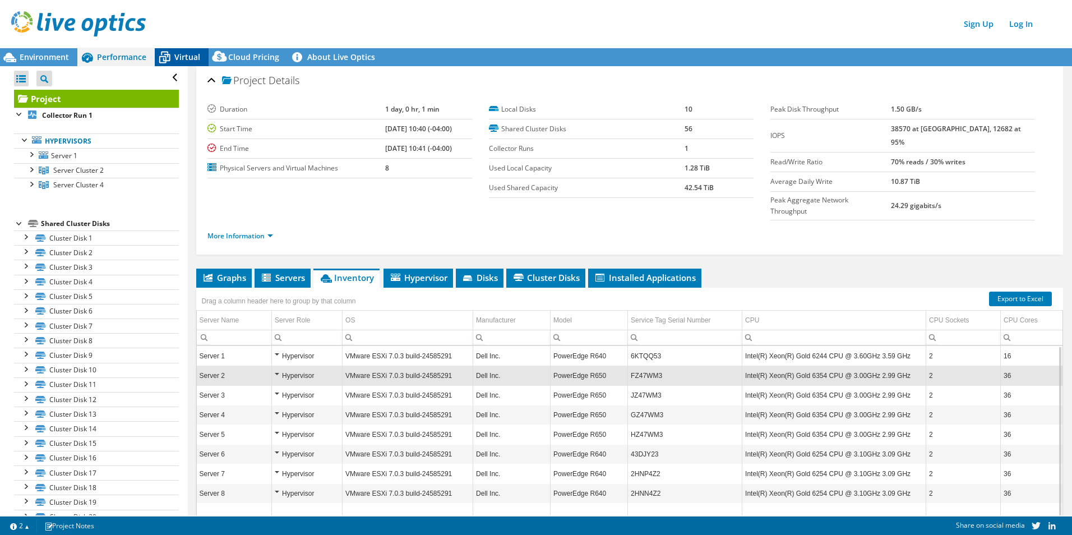
click at [172, 59] on icon at bounding box center [165, 58] width 20 height 20
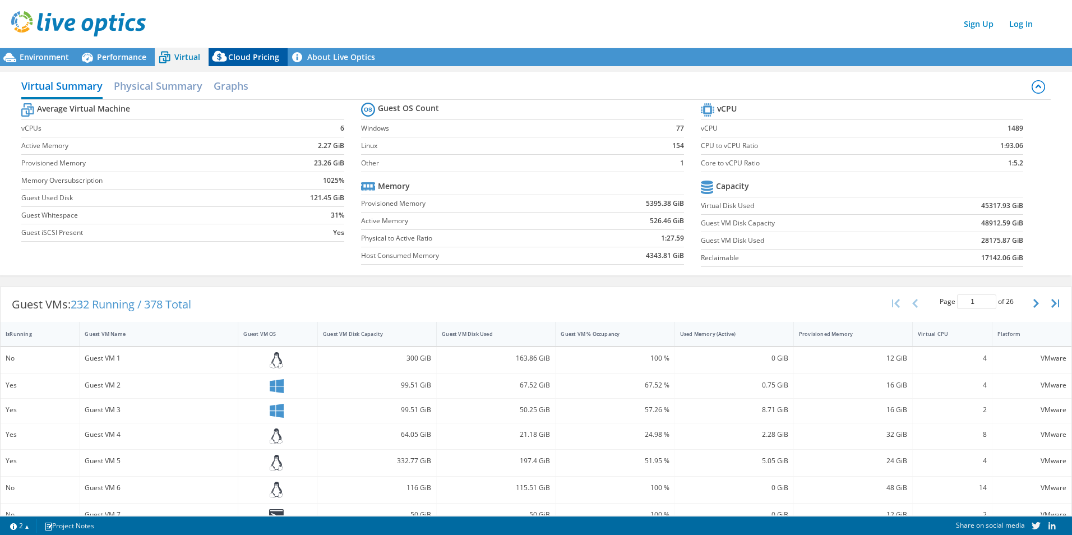
click at [225, 56] on icon at bounding box center [220, 59] width 22 height 22
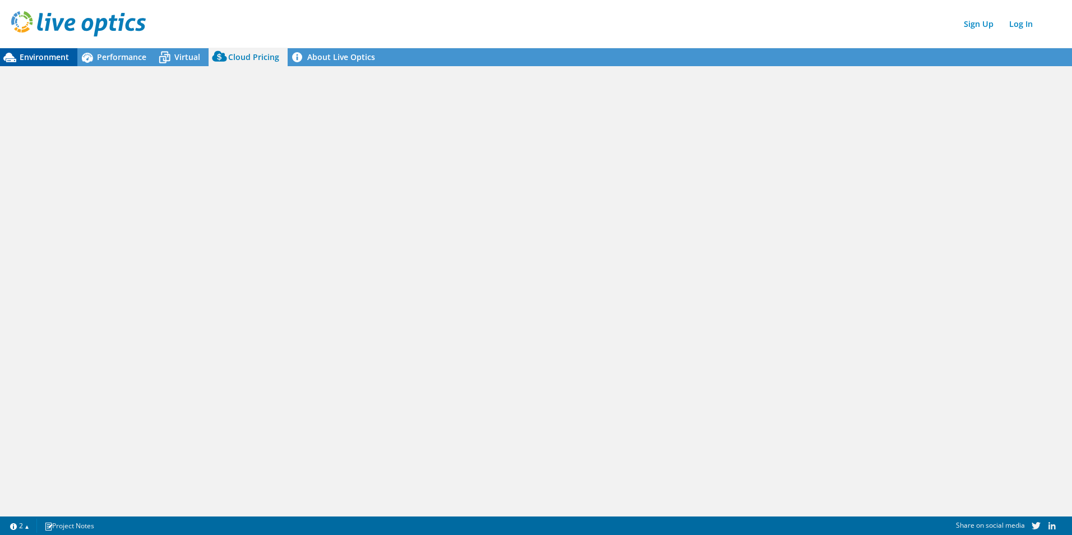
click at [64, 55] on span "Environment" at bounding box center [44, 57] width 49 height 11
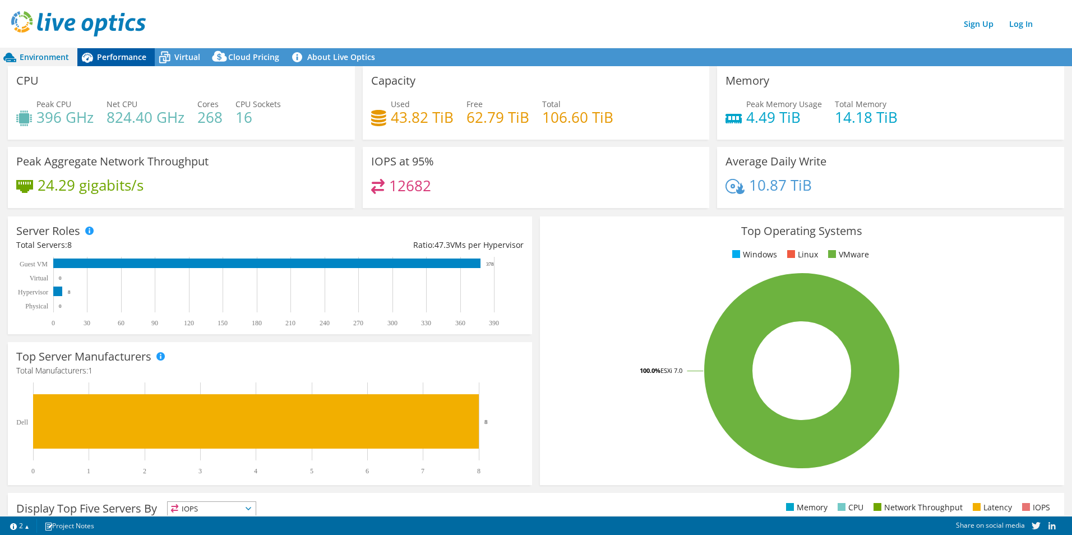
click at [123, 52] on span "Performance" at bounding box center [121, 57] width 49 height 11
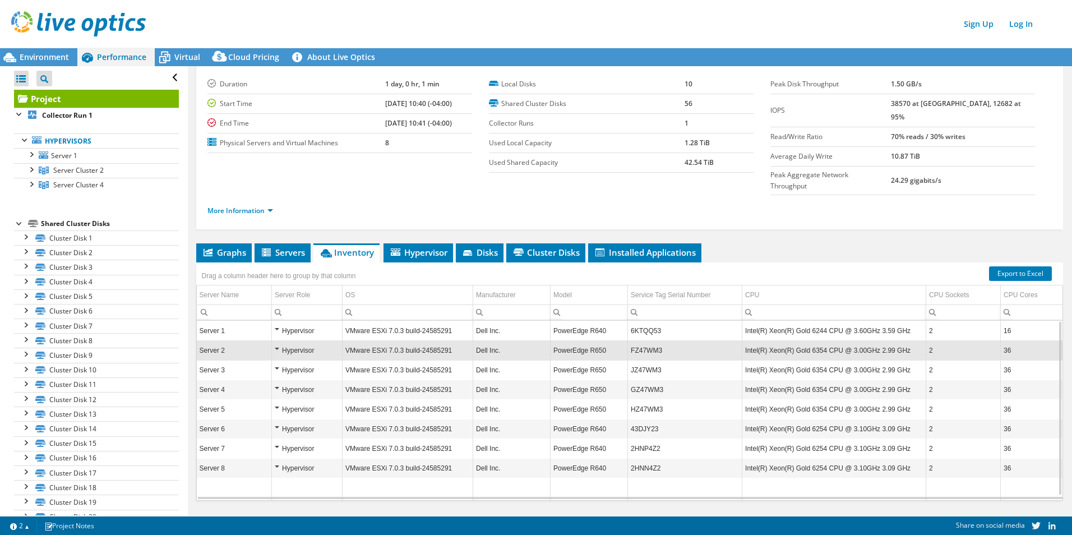
scroll to position [31, 0]
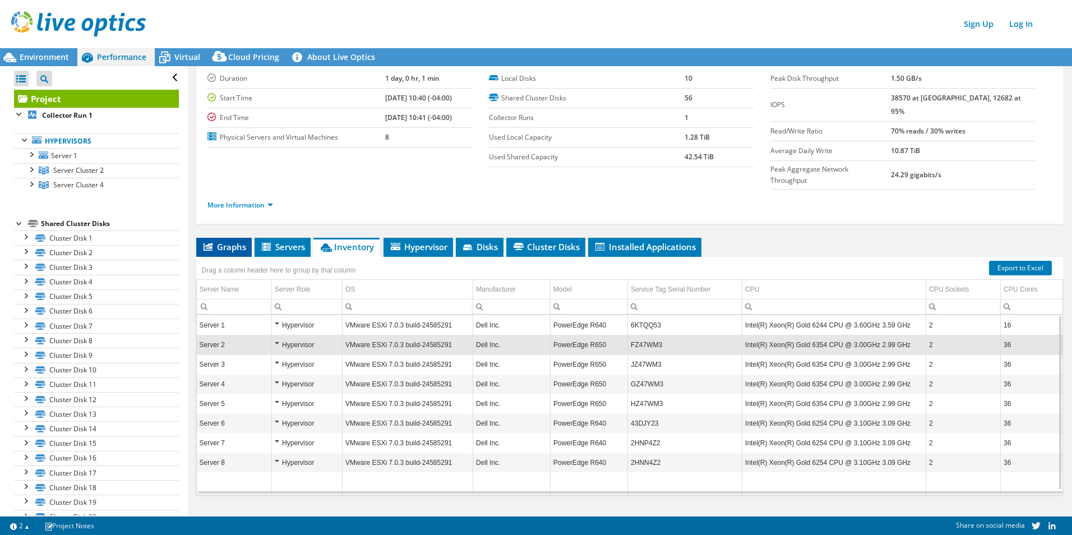
click at [234, 241] on span "Graphs" at bounding box center [224, 246] width 44 height 11
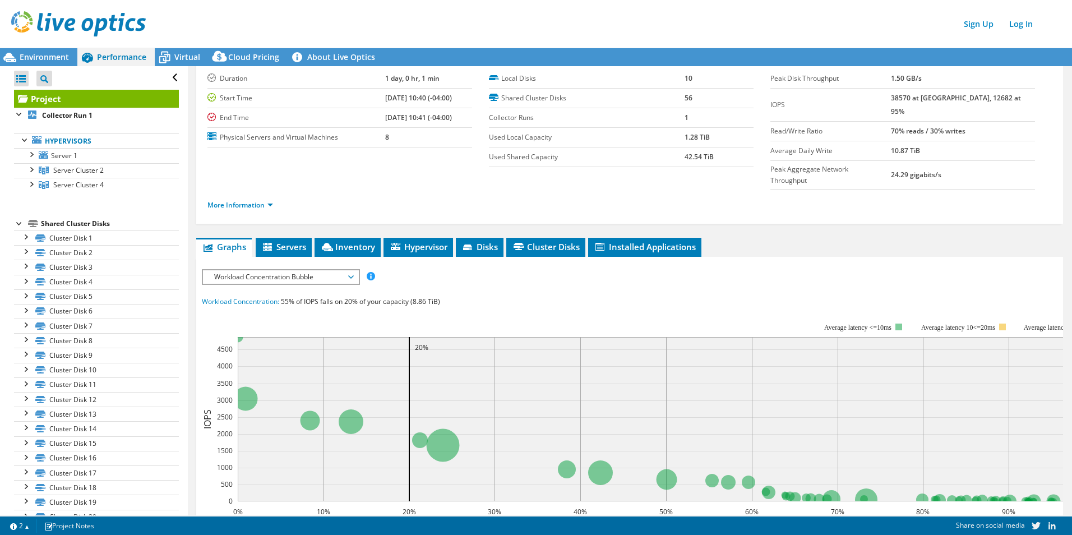
click at [313, 270] on span "Workload Concentration Bubble" at bounding box center [281, 276] width 144 height 13
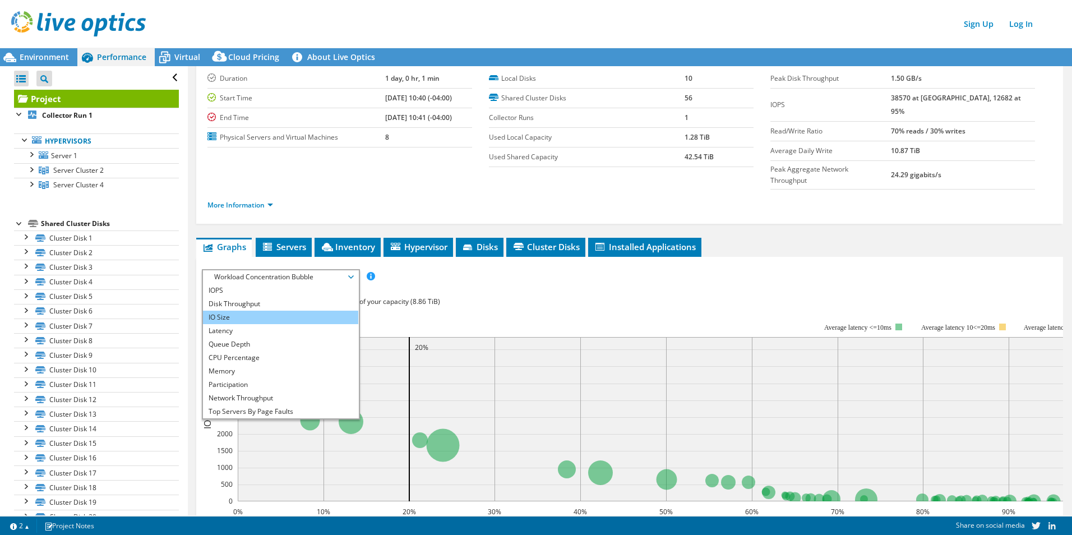
click at [251, 311] on li "IO Size" at bounding box center [280, 317] width 155 height 13
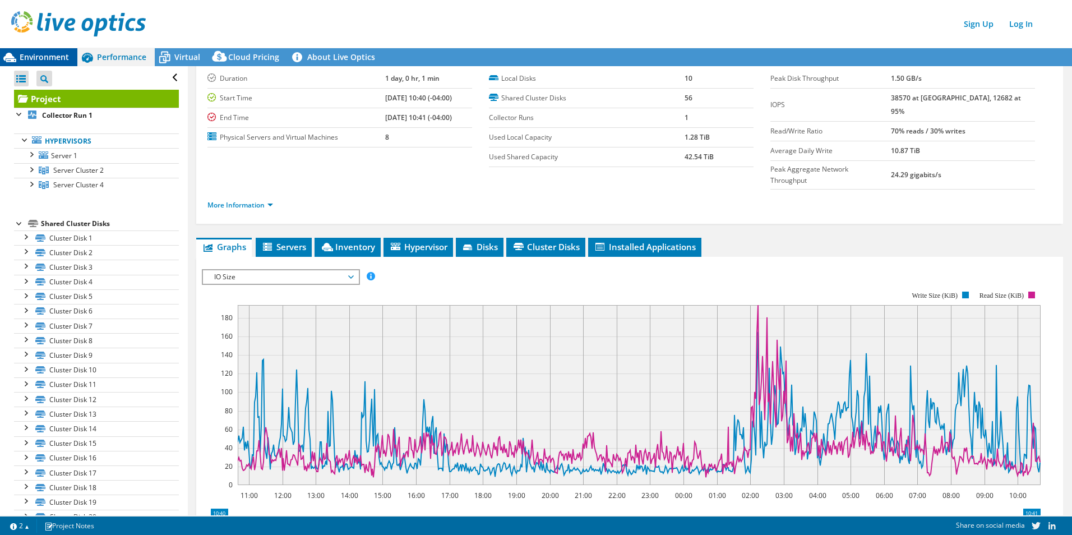
click at [40, 58] on span "Environment" at bounding box center [44, 57] width 49 height 11
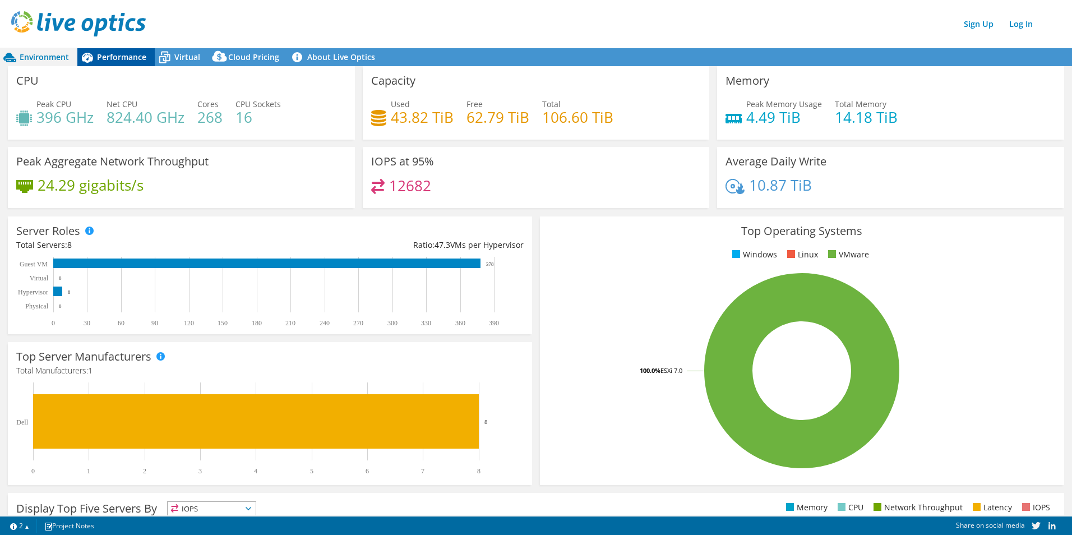
click at [114, 56] on span "Performance" at bounding box center [121, 57] width 49 height 11
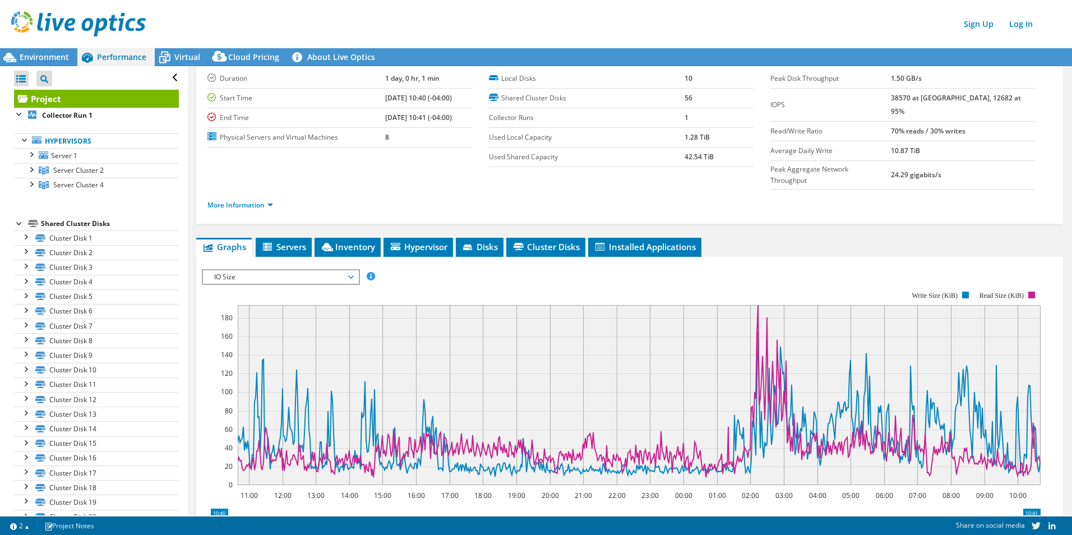
click at [346, 270] on span "IO Size" at bounding box center [281, 276] width 144 height 13
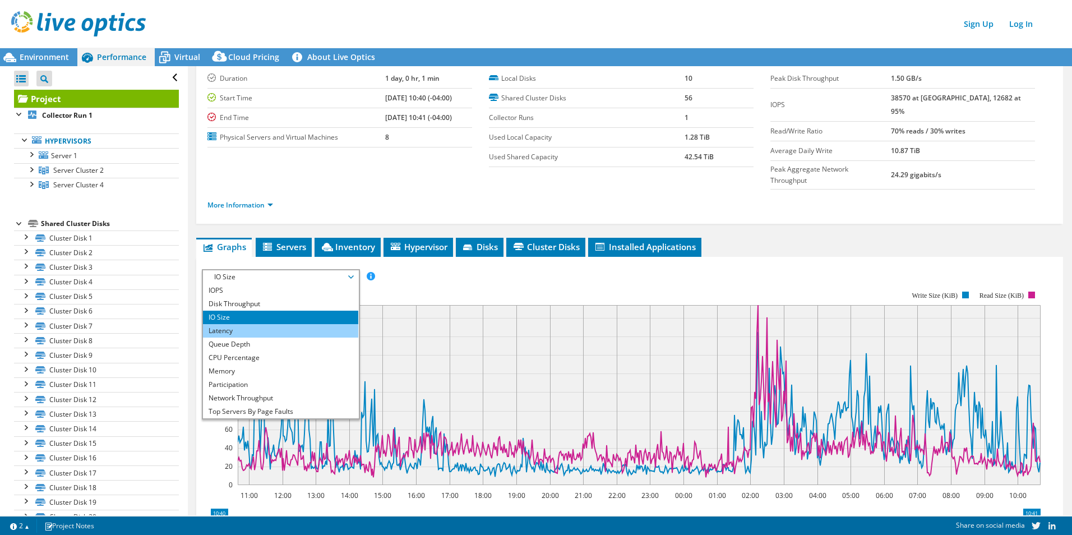
click at [238, 324] on li "Latency" at bounding box center [280, 330] width 155 height 13
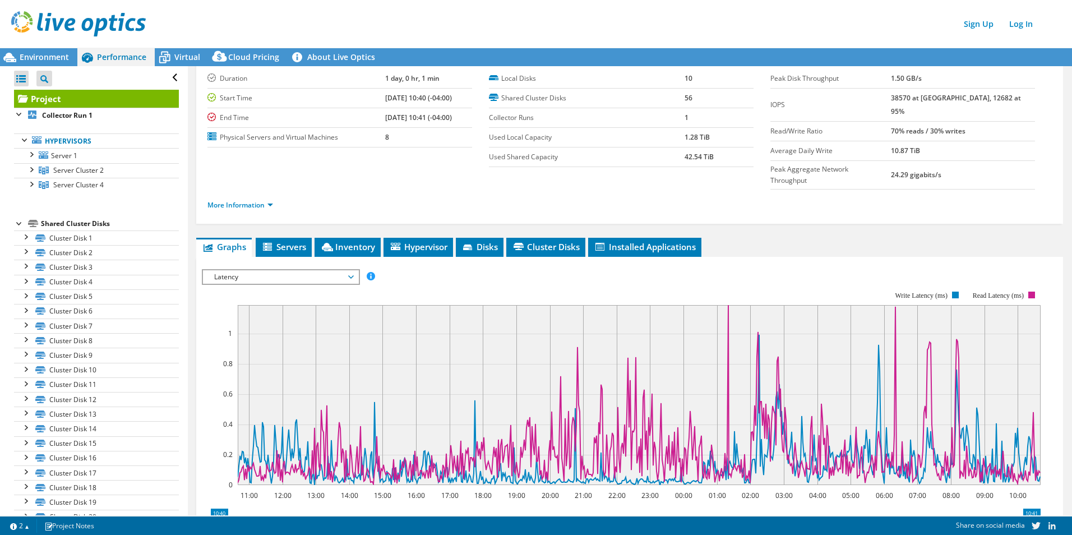
click at [354, 270] on span "Latency" at bounding box center [280, 276] width 155 height 13
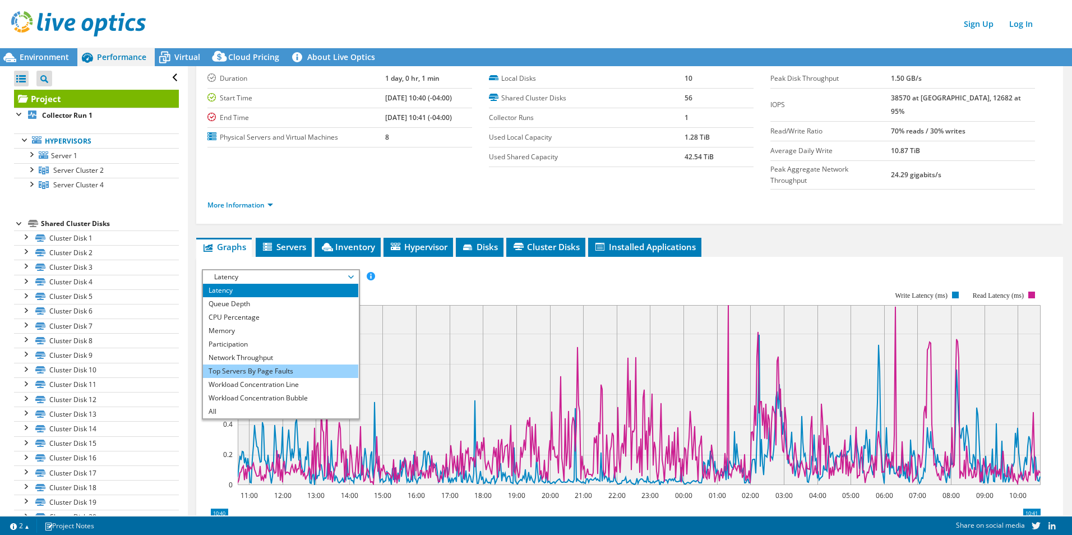
scroll to position [0, 0]
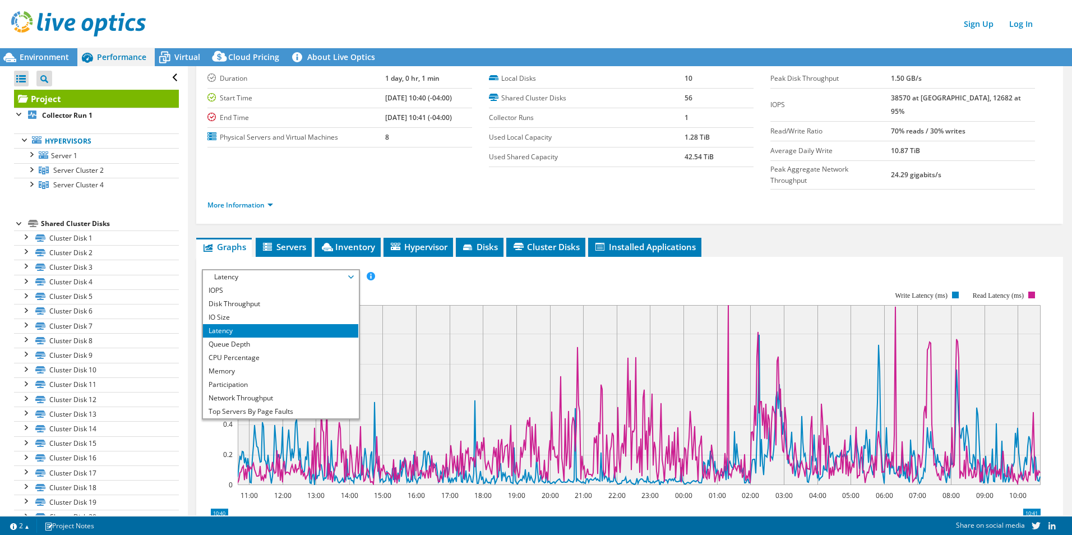
click at [438, 276] on rect at bounding box center [621, 388] width 839 height 224
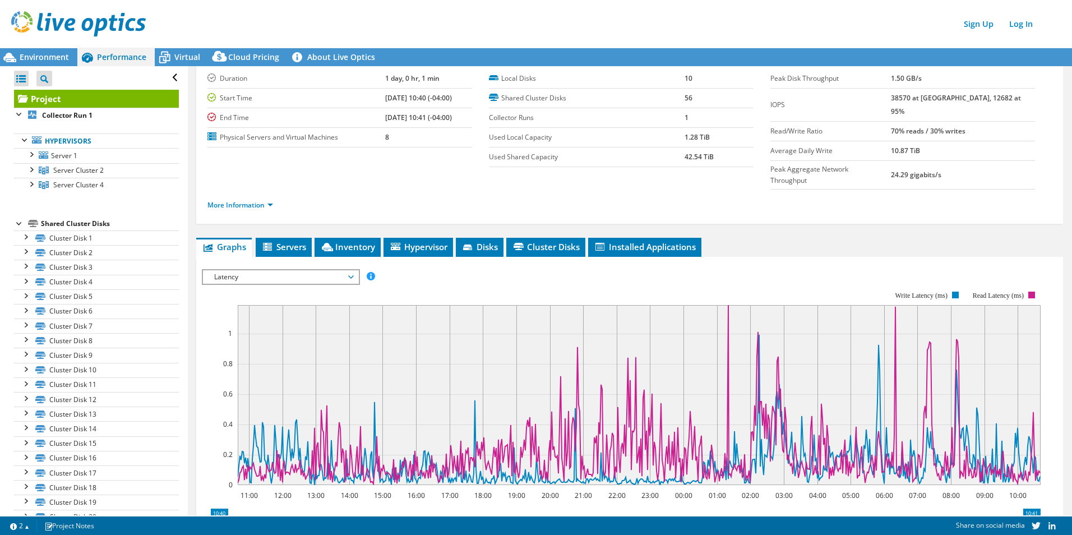
click at [307, 270] on span "Latency" at bounding box center [281, 276] width 144 height 13
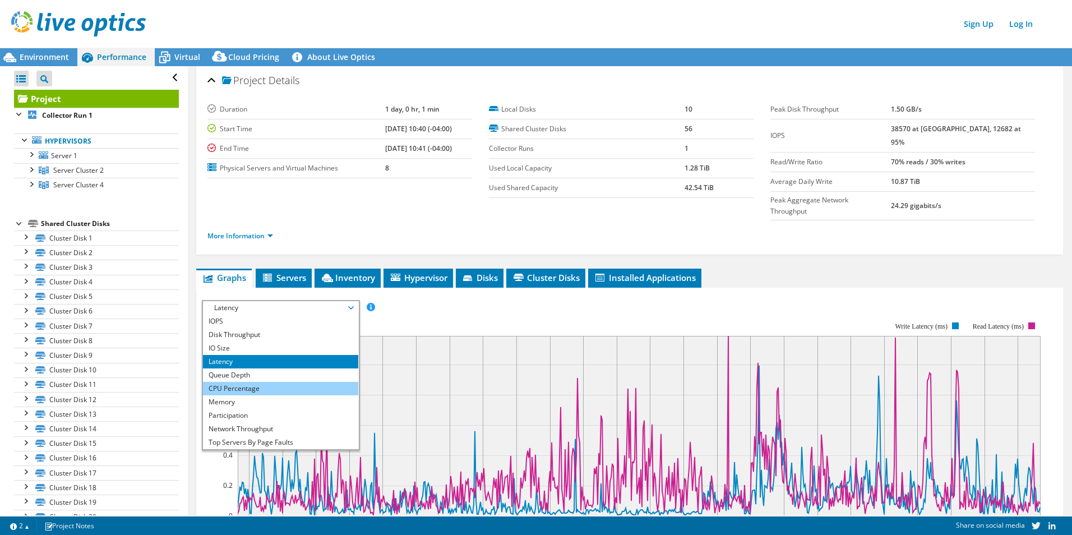
click at [238, 382] on li "CPU Percentage" at bounding box center [280, 388] width 155 height 13
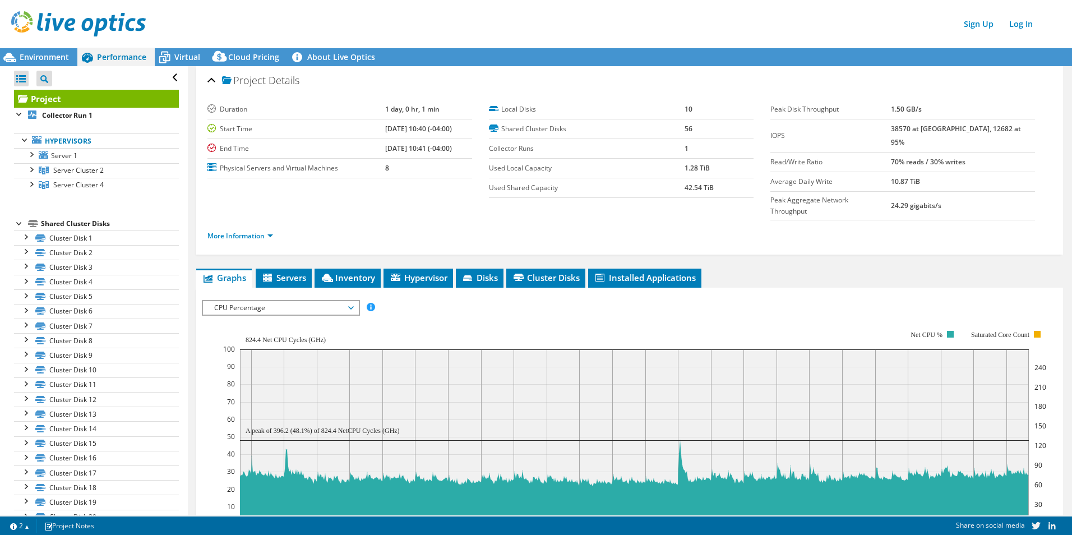
click at [327, 301] on span "CPU Percentage" at bounding box center [281, 307] width 144 height 13
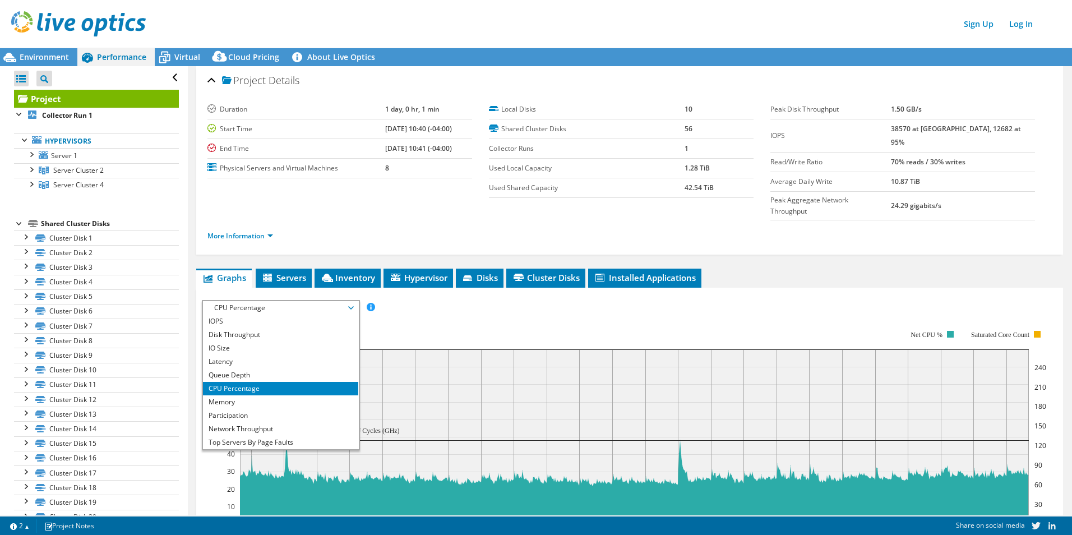
click at [509, 300] on div "IOPS Disk Throughput IO Size Latency Queue Depth CPU Percentage Memory Page Fau…" at bounding box center [630, 307] width 856 height 15
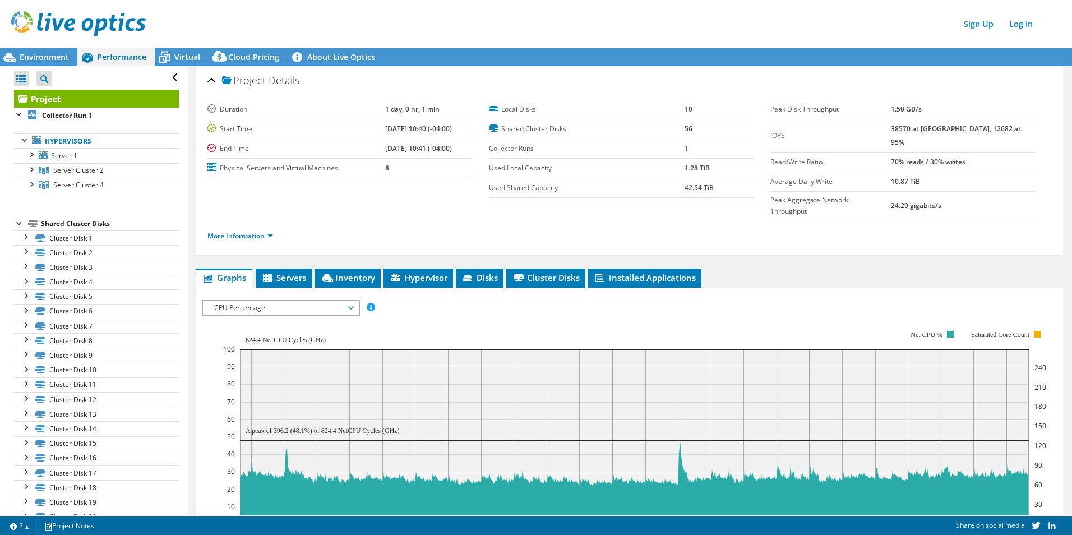
click at [294, 301] on span "CPU Percentage" at bounding box center [281, 307] width 144 height 13
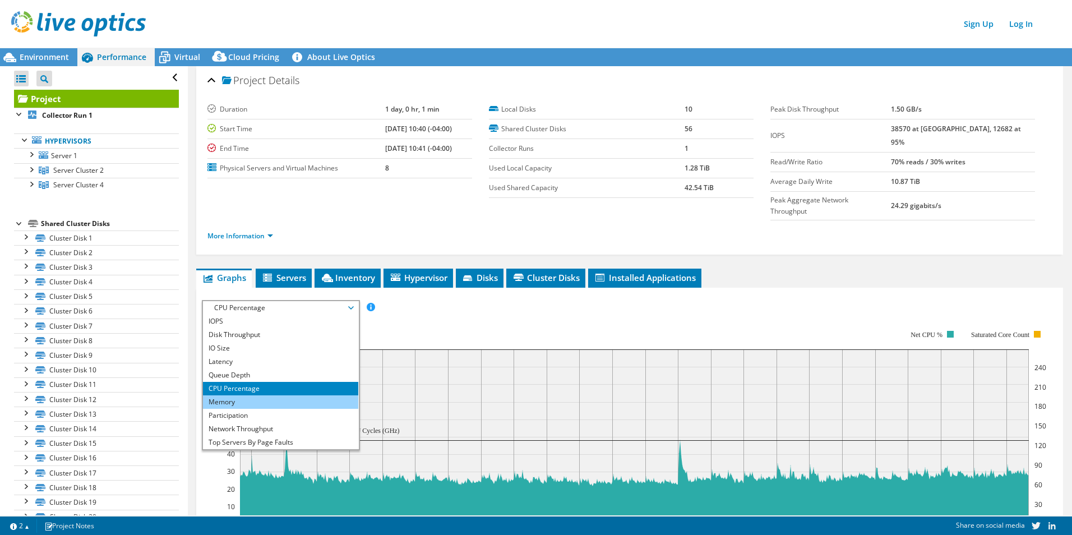
click at [261, 395] on li "Memory" at bounding box center [280, 401] width 155 height 13
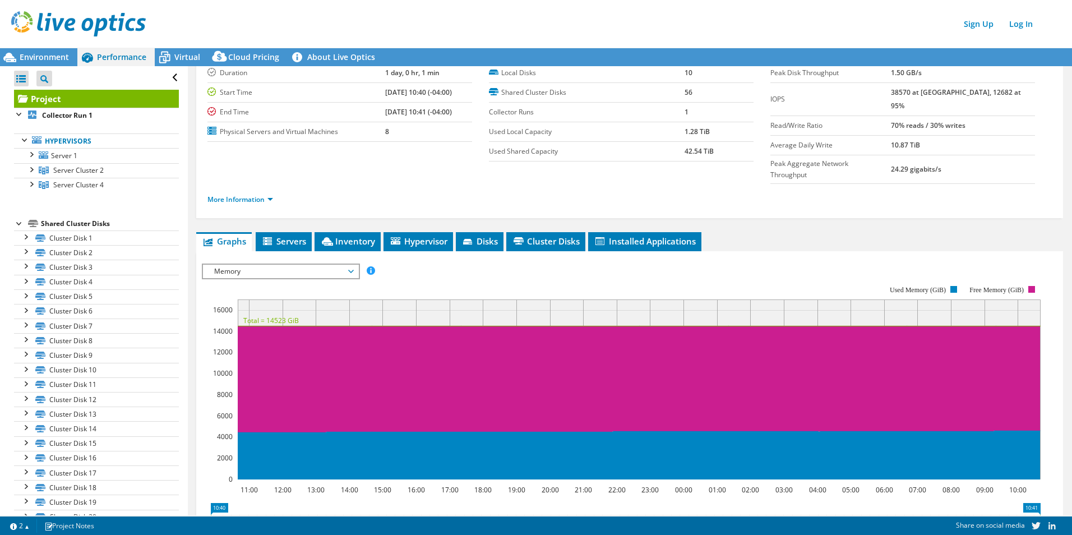
scroll to position [56, 0]
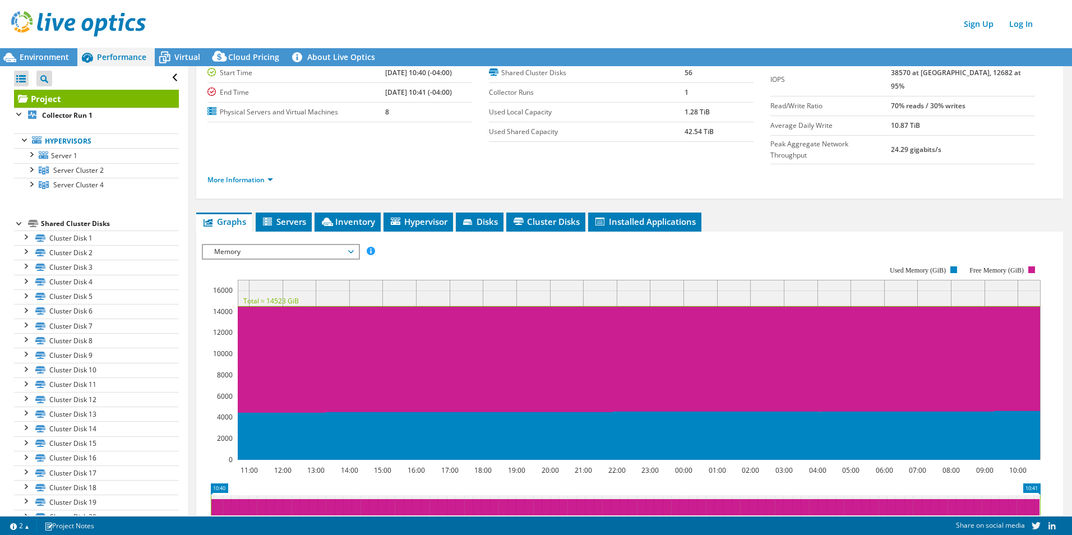
click at [349, 245] on span "Memory" at bounding box center [281, 251] width 144 height 13
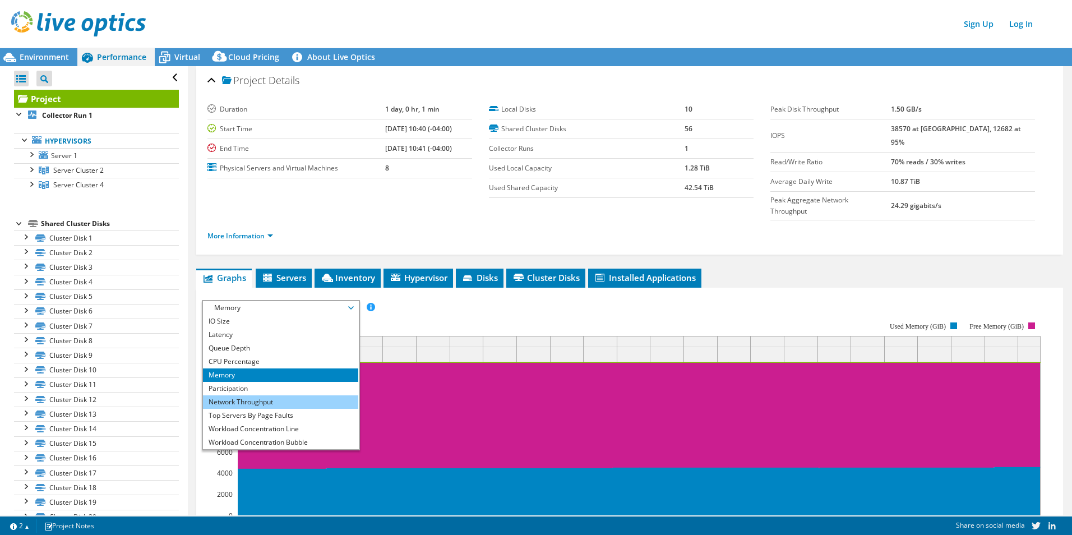
scroll to position [40, 0]
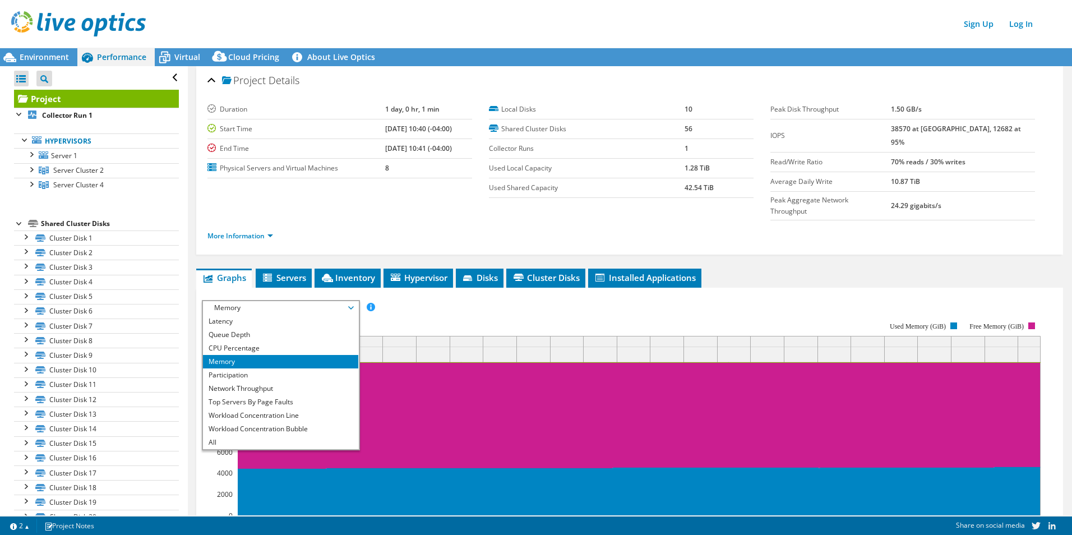
click at [421, 300] on div "IOPS Disk Throughput IO Size Latency Queue Depth CPU Percentage Memory Page Fau…" at bounding box center [630, 307] width 856 height 15
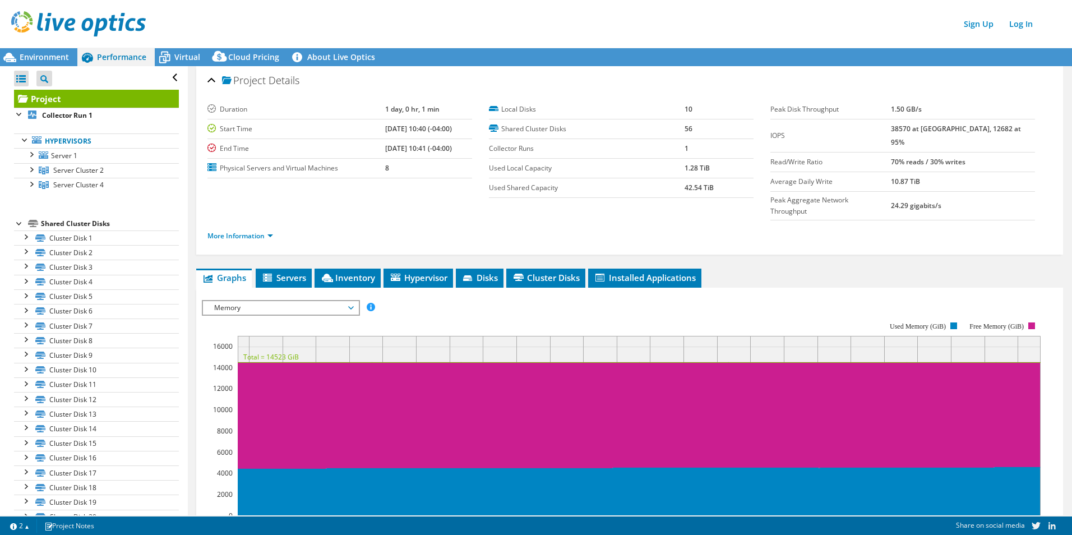
click at [320, 301] on span "Memory" at bounding box center [281, 307] width 144 height 13
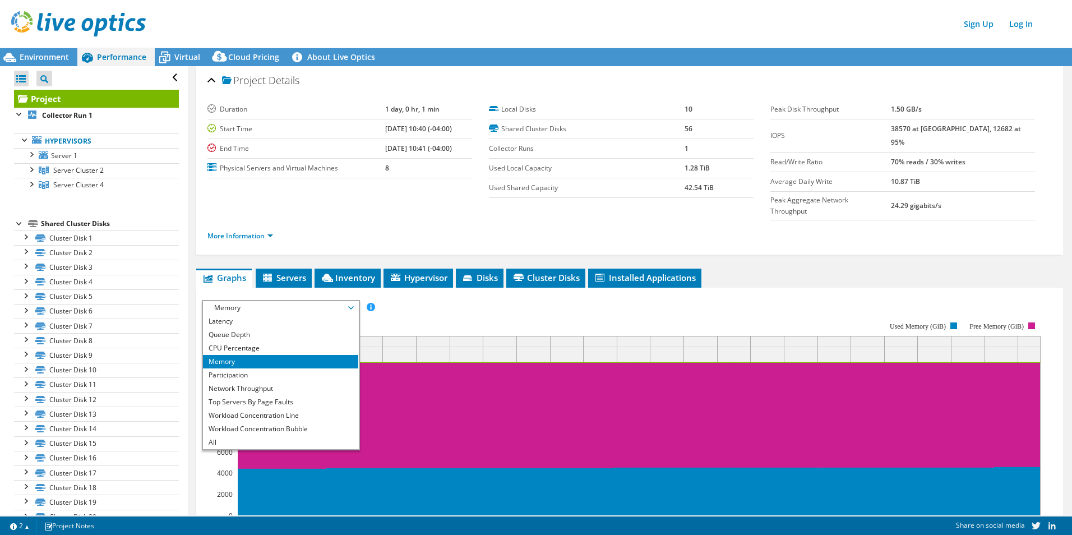
click at [410, 307] on rect at bounding box center [621, 419] width 839 height 224
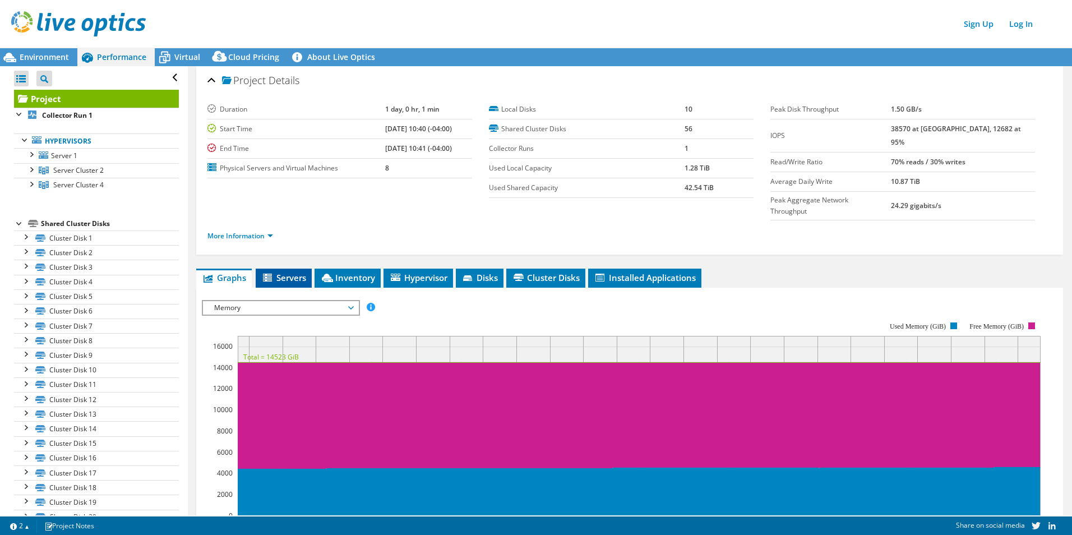
click at [289, 272] on span "Servers" at bounding box center [283, 277] width 45 height 11
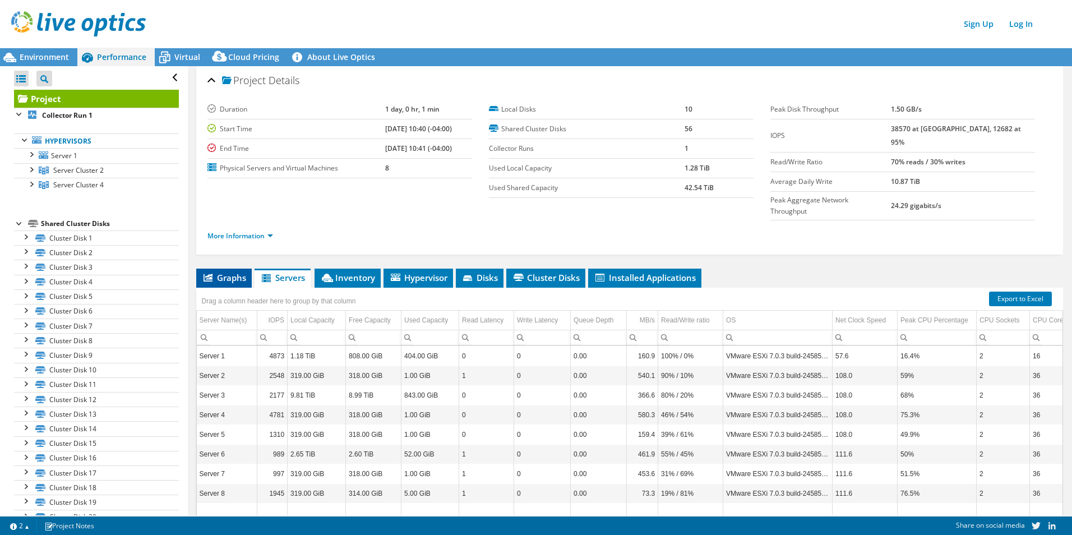
click at [229, 272] on span "Graphs" at bounding box center [224, 277] width 44 height 11
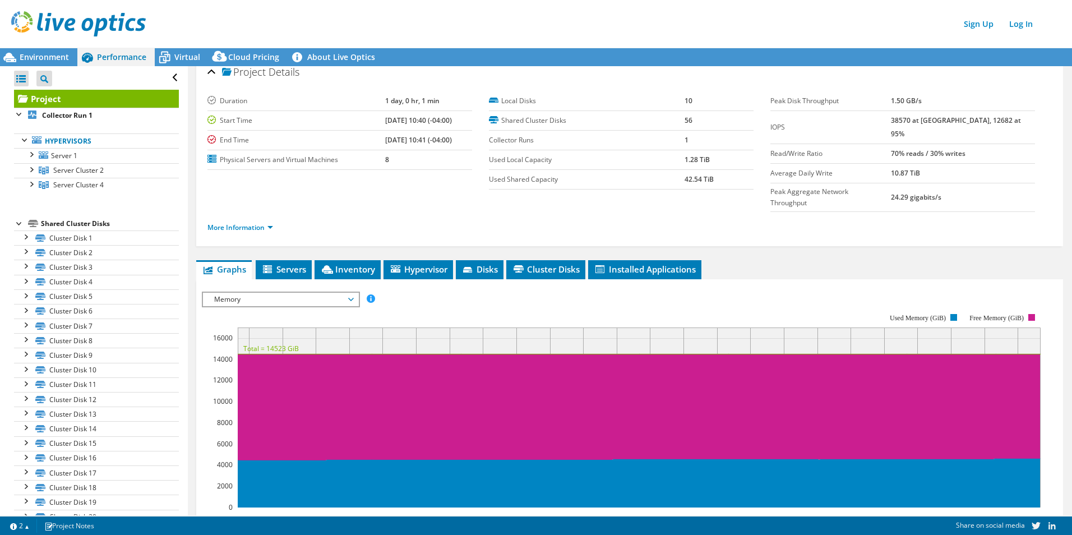
scroll to position [0, 0]
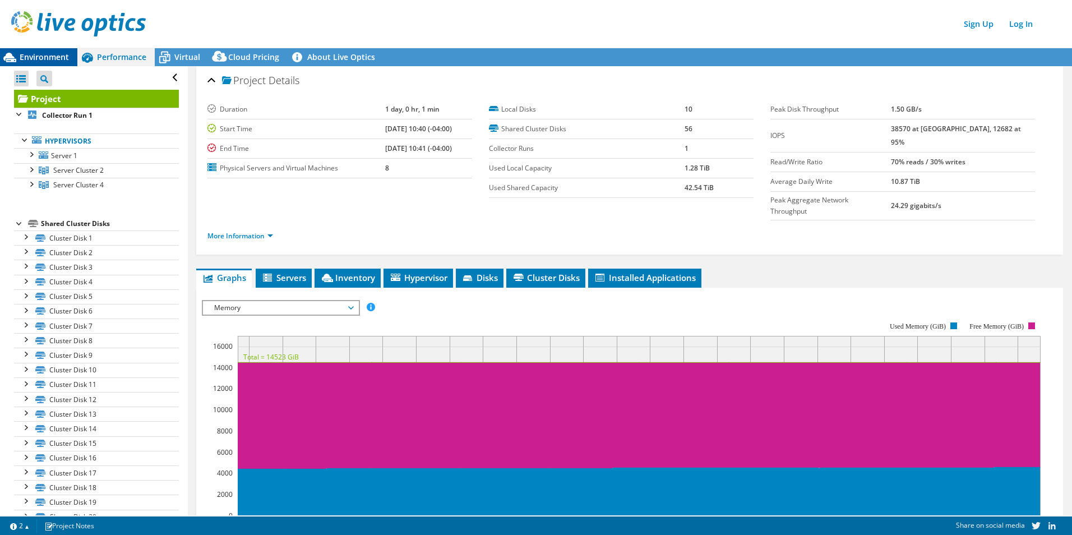
click at [40, 54] on span "Environment" at bounding box center [44, 57] width 49 height 11
